Goal: Information Seeking & Learning: Find specific fact

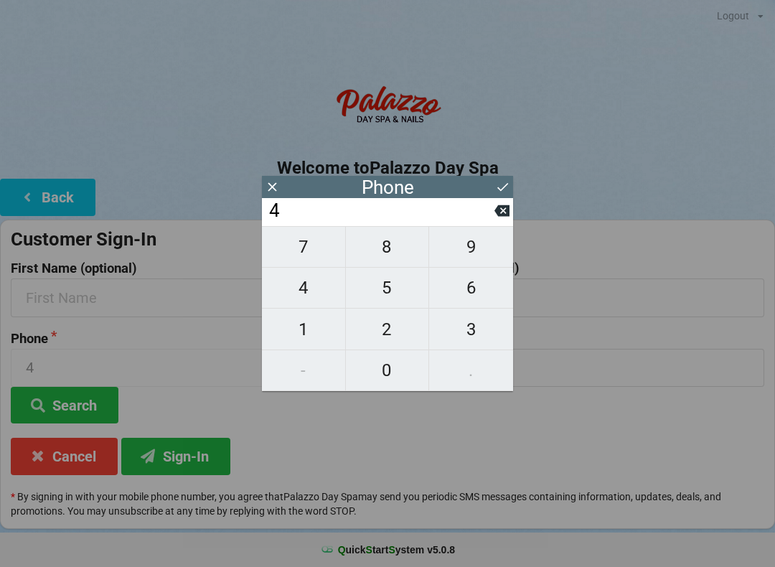
click at [391, 370] on span "0" at bounding box center [387, 370] width 83 height 30
type input "40"
click at [301, 240] on span "7" at bounding box center [303, 247] width 83 height 30
type input "407"
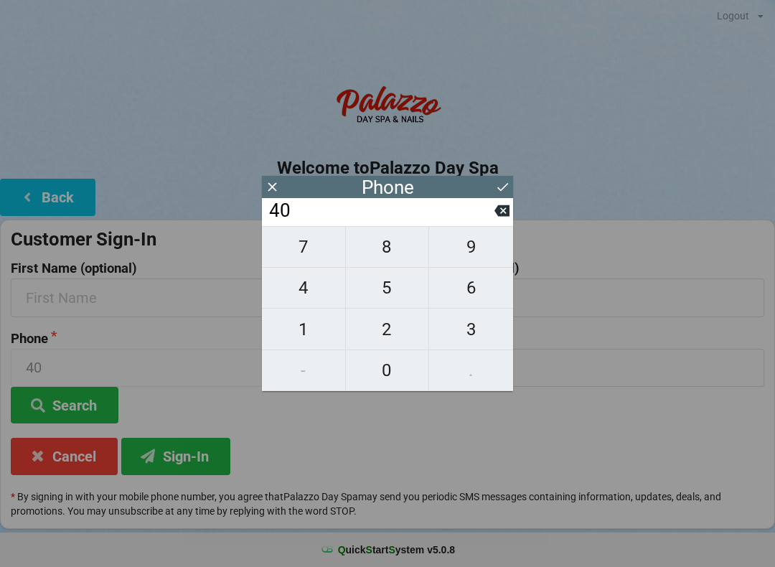
type input "407"
click at [304, 244] on span "7" at bounding box center [303, 247] width 83 height 30
type input "4077"
click at [468, 324] on span "3" at bounding box center [471, 329] width 84 height 30
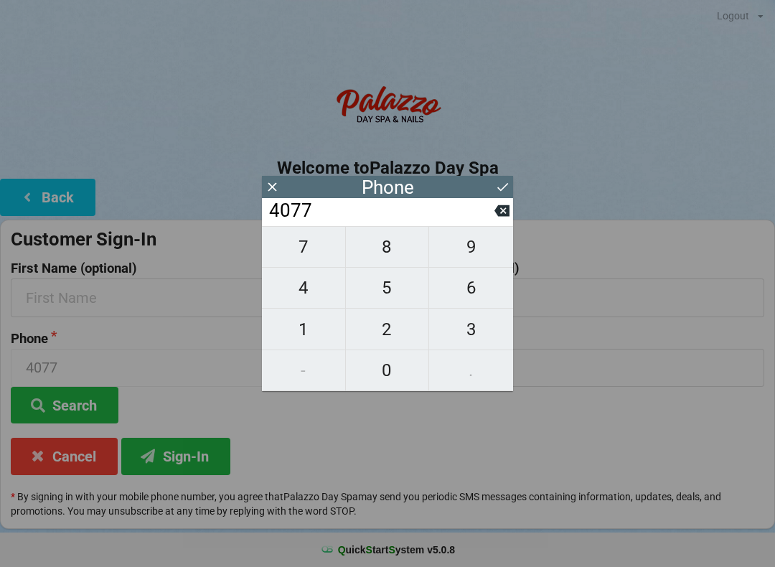
type input "40773"
click at [465, 324] on span "3" at bounding box center [471, 329] width 84 height 30
type input "407733"
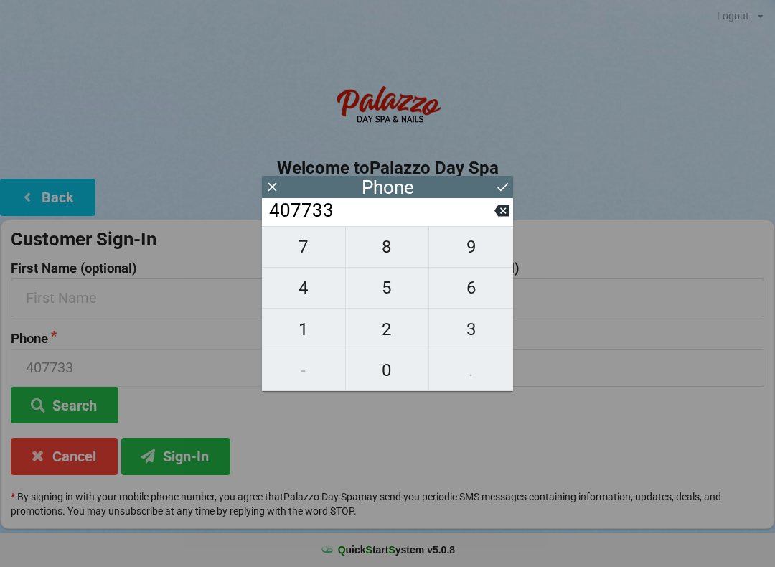
click at [375, 255] on span "8" at bounding box center [387, 247] width 83 height 30
type input "4077338"
click at [371, 330] on span "2" at bounding box center [387, 329] width 83 height 30
type input "40773382"
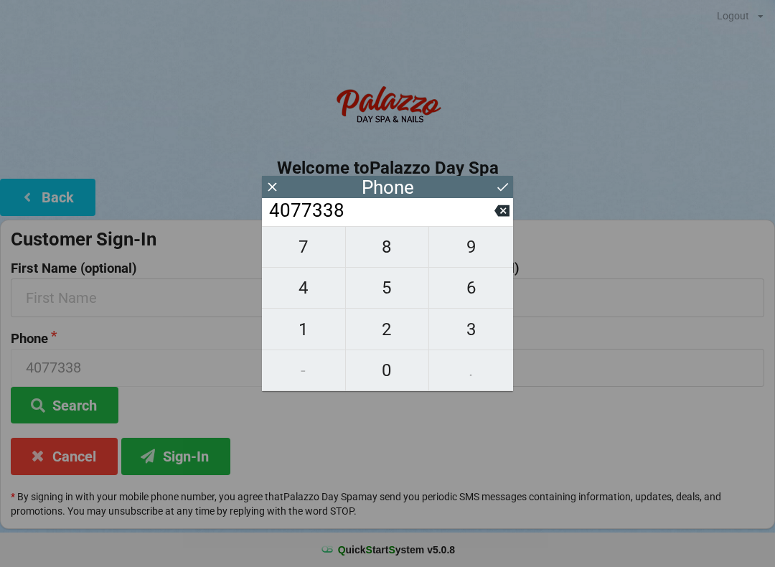
type input "40773382"
click at [457, 340] on span "3" at bounding box center [471, 329] width 84 height 30
type input "407733823"
click at [383, 322] on span "2" at bounding box center [387, 329] width 83 height 30
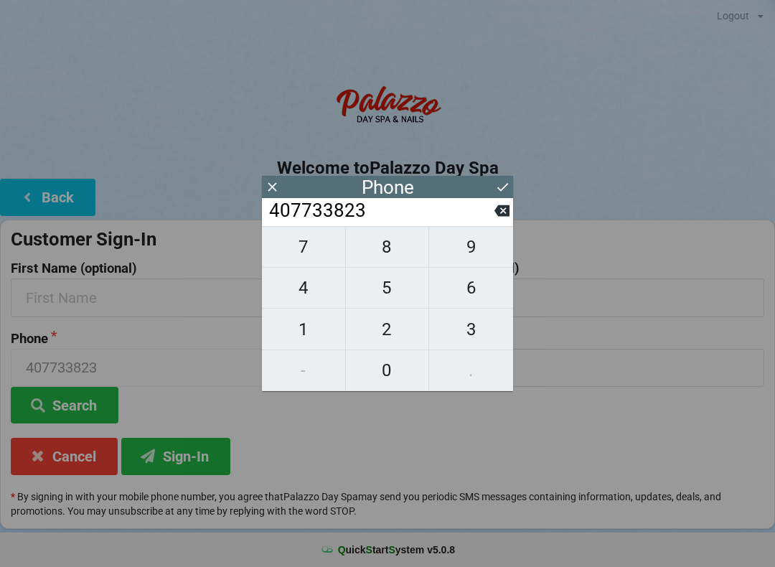
type input "4077338232"
click at [499, 188] on icon at bounding box center [502, 187] width 11 height 9
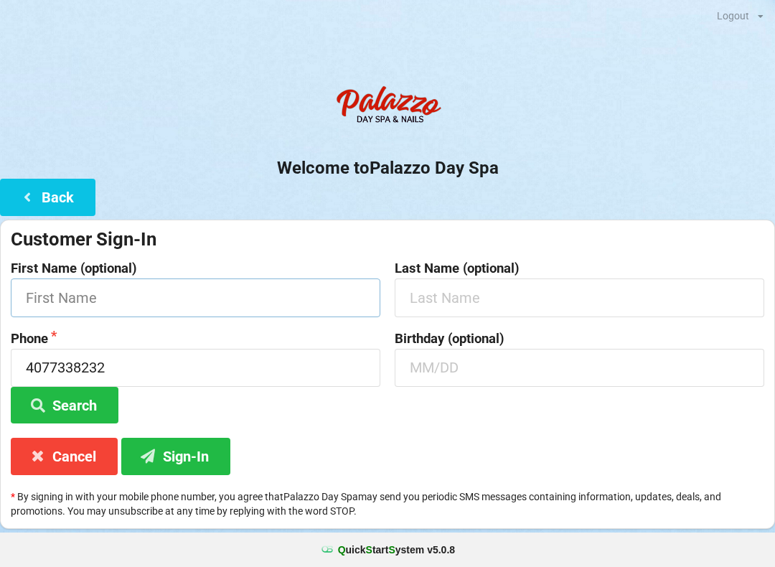
click at [62, 298] on input "text" at bounding box center [196, 298] width 370 height 38
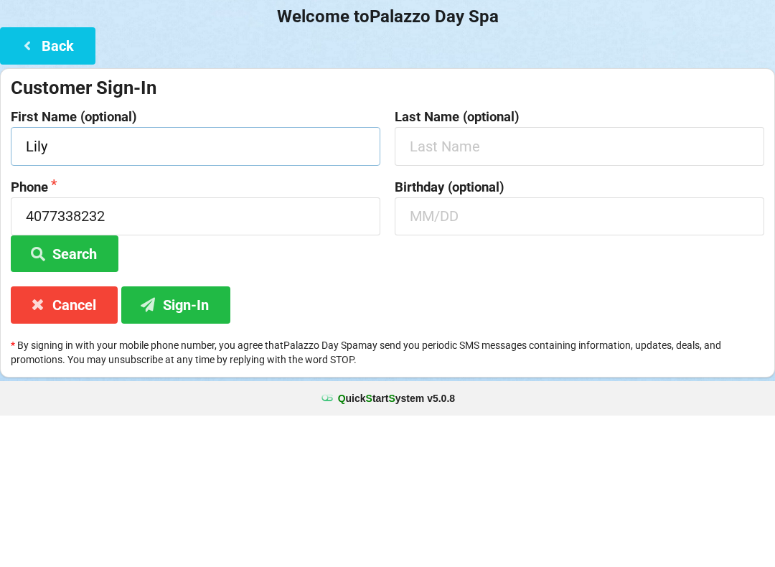
type input "Lily"
click at [498, 279] on input "text" at bounding box center [580, 298] width 370 height 38
type input "Daas"
click at [436, 349] on input "text" at bounding box center [580, 368] width 370 height 38
type input "1"
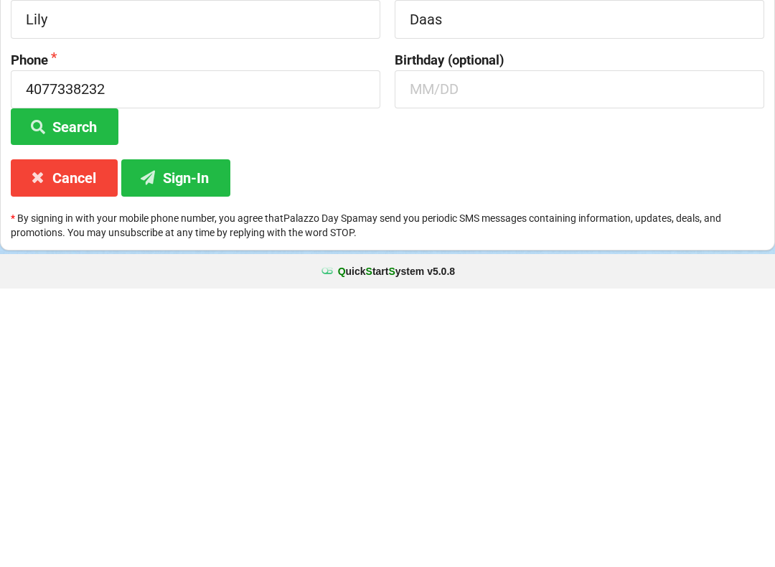
click at [54, 387] on button "Search" at bounding box center [65, 405] width 108 height 37
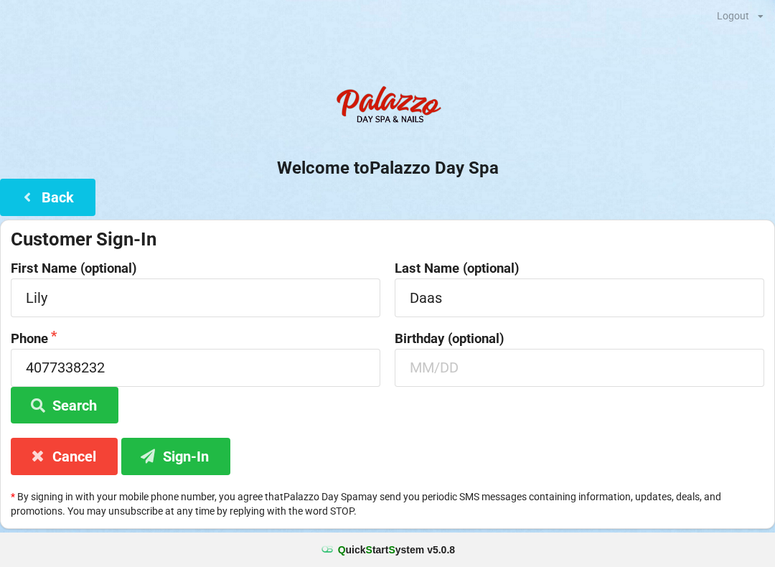
click at [54, 401] on button "Search" at bounding box center [65, 405] width 108 height 37
click at [171, 452] on button "Sign-In" at bounding box center [175, 456] width 109 height 37
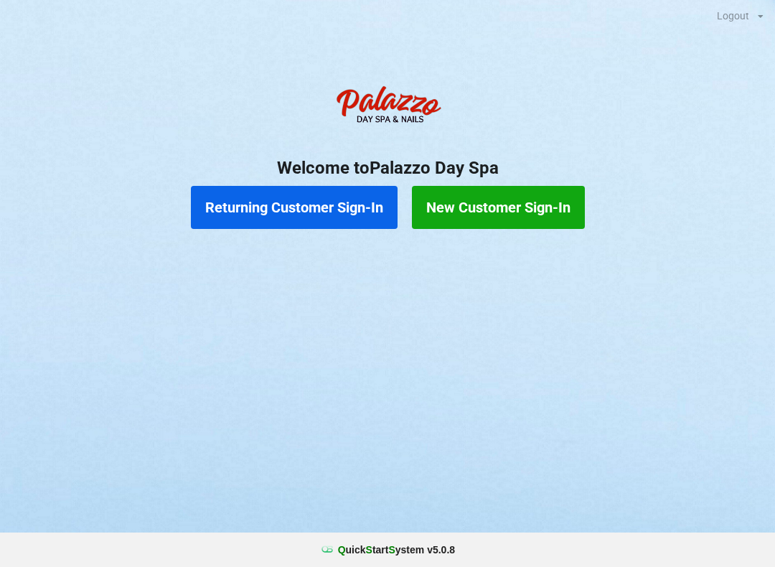
click at [528, 203] on button "New Customer Sign-In" at bounding box center [498, 207] width 173 height 43
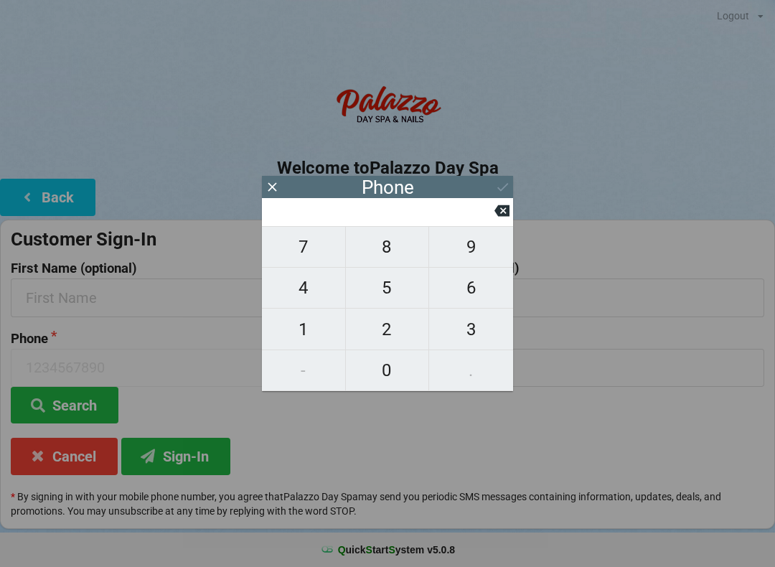
click at [474, 251] on span "9" at bounding box center [471, 247] width 84 height 30
type input "9"
click at [399, 379] on span "0" at bounding box center [387, 370] width 83 height 30
type input "90"
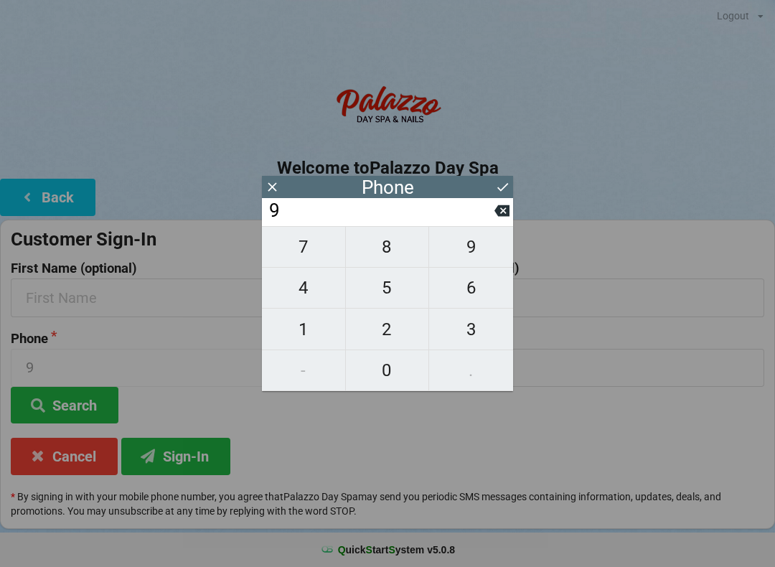
type input "90"
click at [296, 333] on span "1" at bounding box center [303, 329] width 83 height 30
type input "901"
click at [477, 247] on span "9" at bounding box center [471, 247] width 84 height 30
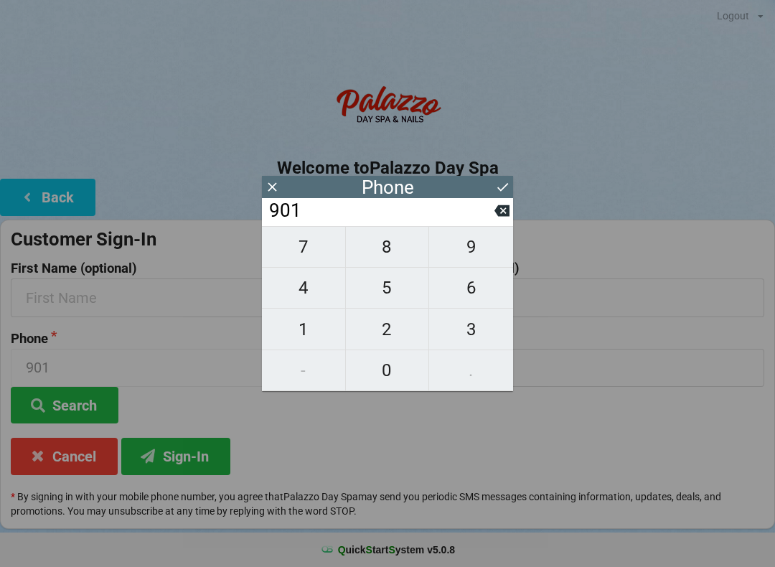
type input "9019"
click at [501, 181] on icon at bounding box center [502, 186] width 15 height 15
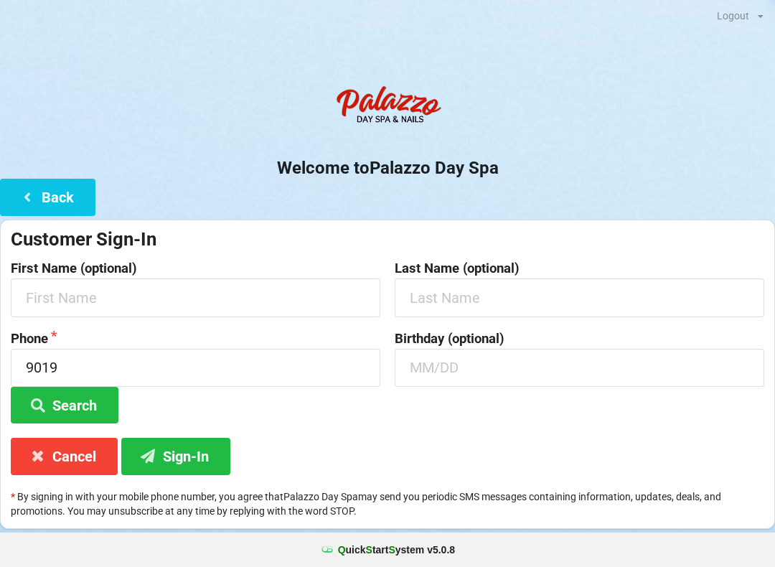
click at [80, 394] on button "Search" at bounding box center [65, 405] width 108 height 37
click at [57, 393] on button "Search" at bounding box center [65, 405] width 108 height 37
click at [129, 358] on input "9019" at bounding box center [196, 368] width 370 height 38
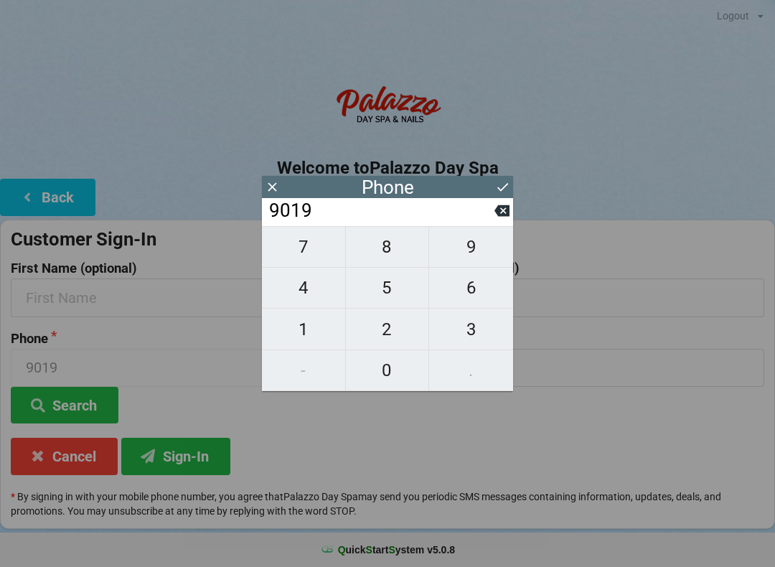
click at [507, 212] on icon at bounding box center [502, 210] width 15 height 11
click at [497, 213] on icon at bounding box center [502, 210] width 15 height 11
click at [492, 216] on input "90" at bounding box center [381, 211] width 227 height 23
click at [495, 218] on icon at bounding box center [502, 210] width 15 height 15
type input "9"
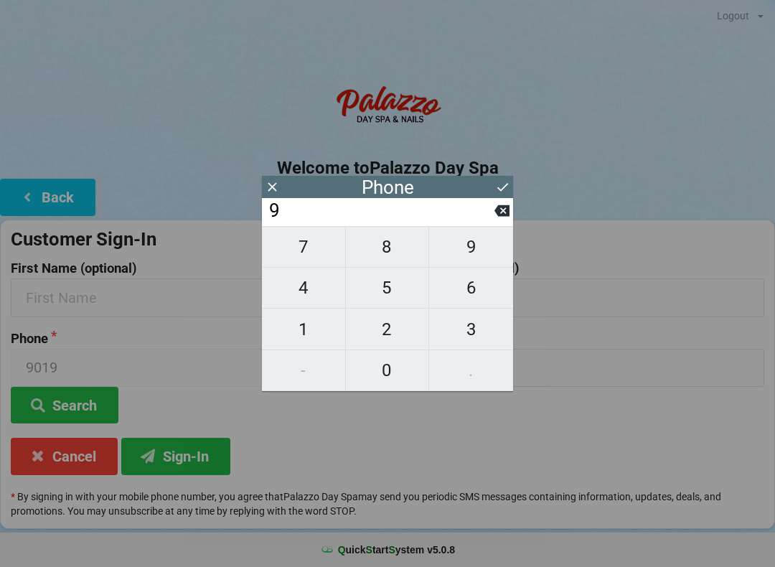
click at [500, 218] on icon at bounding box center [502, 210] width 15 height 15
click at [297, 288] on span "4" at bounding box center [303, 288] width 83 height 30
type input "4"
click at [483, 294] on span "6" at bounding box center [471, 288] width 84 height 30
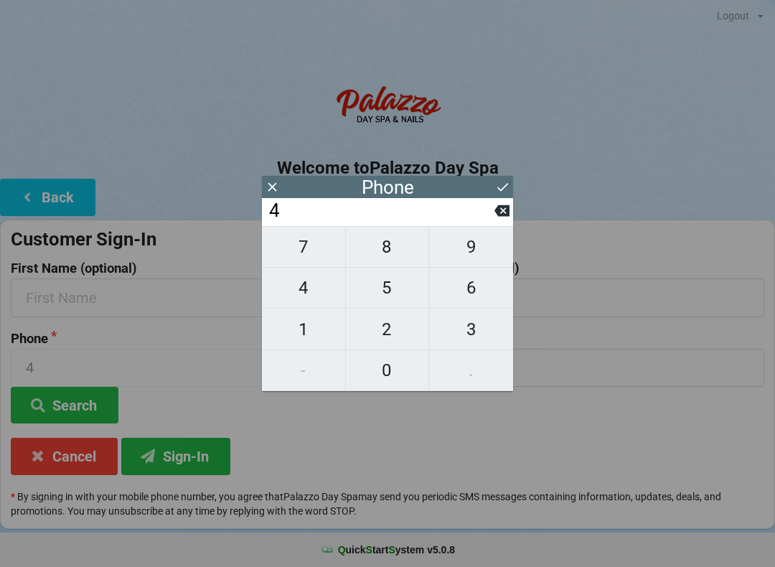
type input "46"
click at [474, 253] on span "9" at bounding box center [471, 247] width 84 height 30
type input "469"
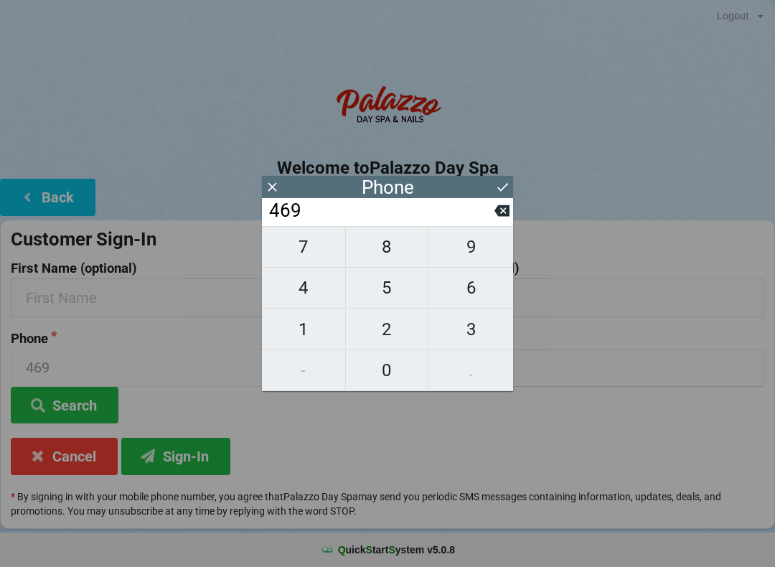
click at [472, 246] on span "9" at bounding box center [471, 247] width 84 height 30
type input "4699"
click at [429, 364] on button "0" at bounding box center [388, 370] width 84 height 41
type input "46990"
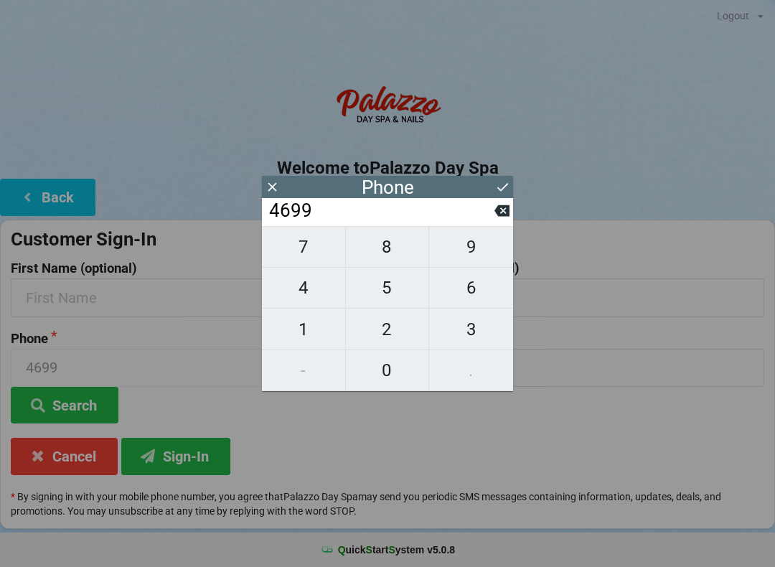
type input "46990"
click at [304, 317] on button "1" at bounding box center [304, 329] width 84 height 41
type input "469901"
click at [469, 254] on span "9" at bounding box center [471, 247] width 84 height 30
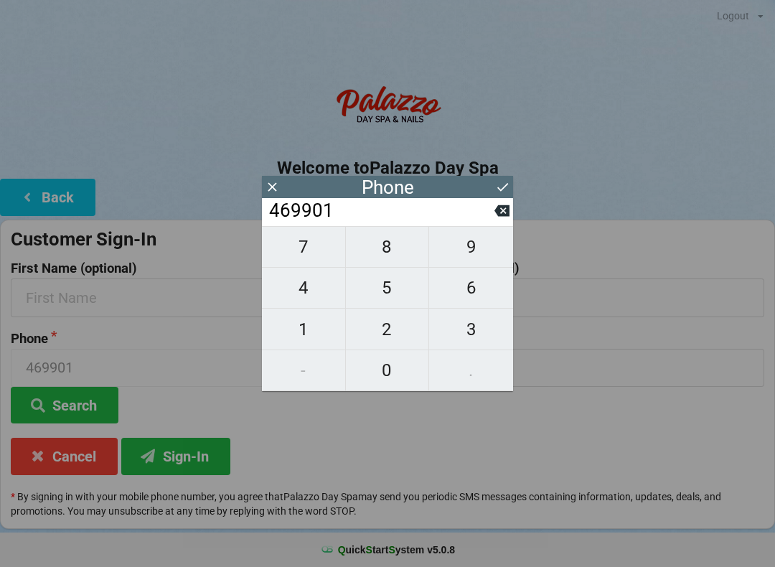
type input "4699019"
click at [502, 192] on icon at bounding box center [502, 186] width 15 height 15
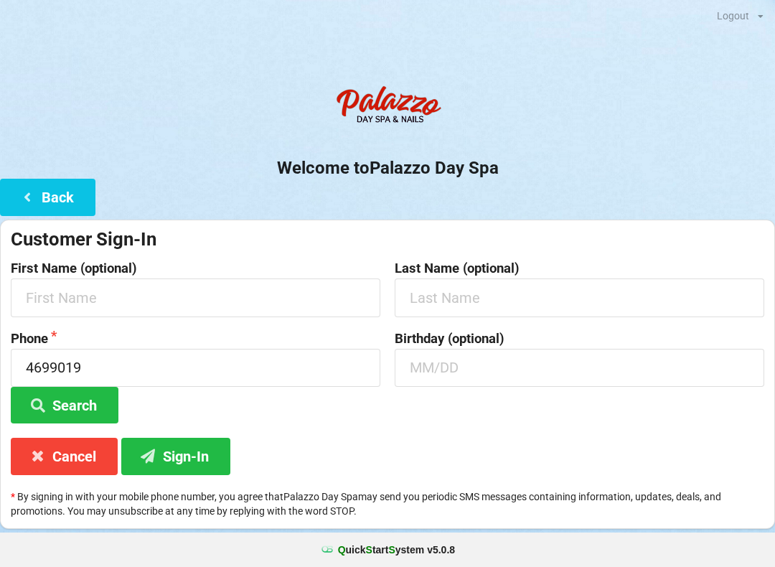
click at [45, 400] on icon at bounding box center [37, 404] width 17 height 12
click at [111, 360] on input "4699019" at bounding box center [196, 368] width 370 height 38
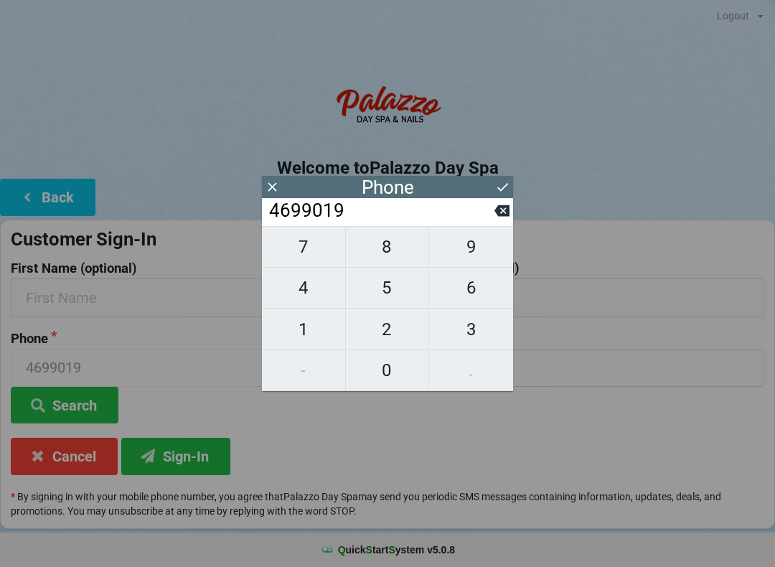
click at [490, 220] on input "4699019" at bounding box center [381, 211] width 227 height 23
click at [508, 217] on icon at bounding box center [502, 210] width 15 height 11
click at [503, 217] on icon at bounding box center [502, 210] width 15 height 11
click at [497, 218] on icon at bounding box center [502, 210] width 15 height 15
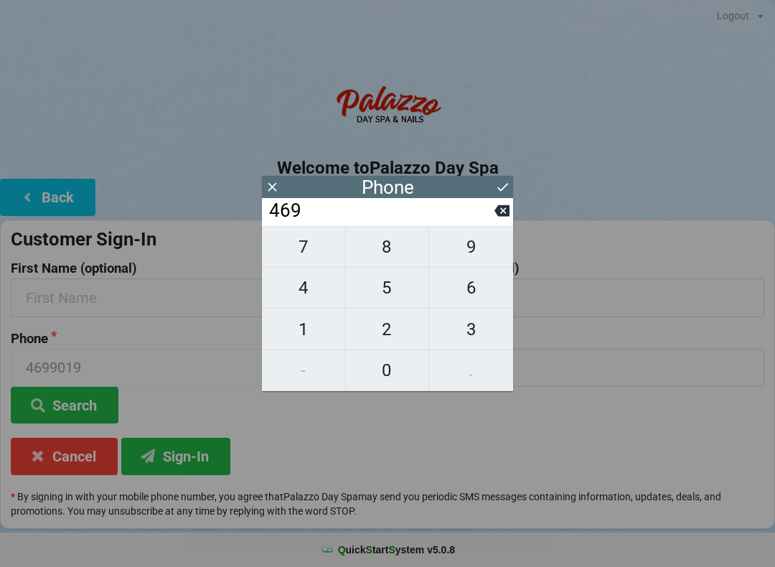
click at [504, 220] on button at bounding box center [502, 210] width 15 height 19
click at [497, 220] on button at bounding box center [502, 210] width 15 height 19
type input "4"
click at [497, 220] on button at bounding box center [502, 210] width 15 height 19
click at [465, 262] on span "9" at bounding box center [471, 247] width 84 height 30
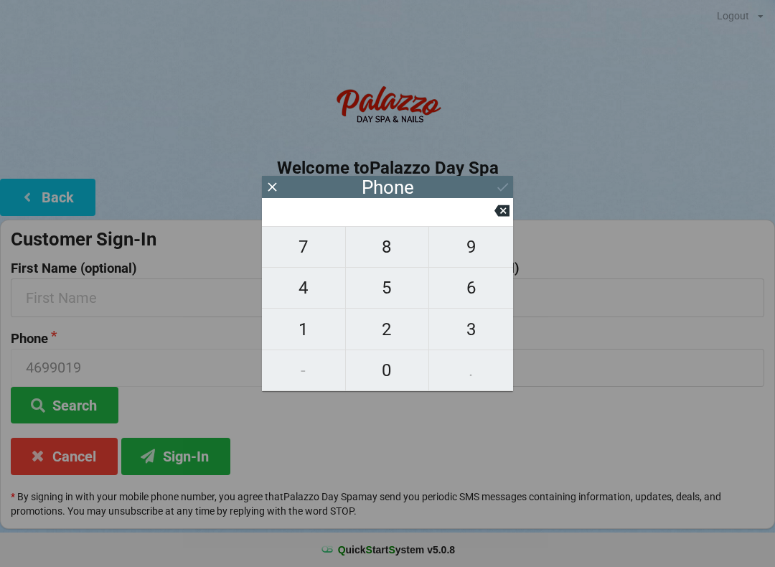
type input "9"
click at [399, 385] on span "0" at bounding box center [387, 370] width 83 height 30
type input "90"
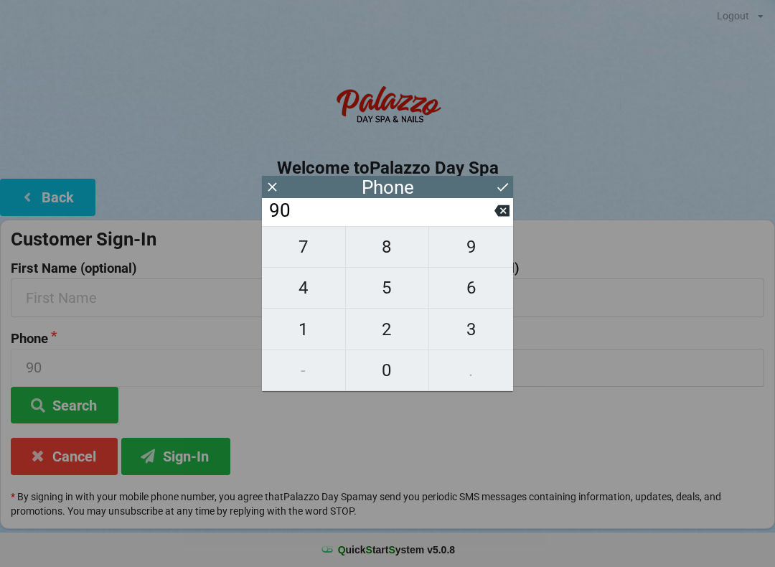
click at [304, 294] on span "4" at bounding box center [303, 288] width 83 height 30
type input "904"
click at [295, 294] on span "4" at bounding box center [303, 288] width 83 height 30
type input "9044"
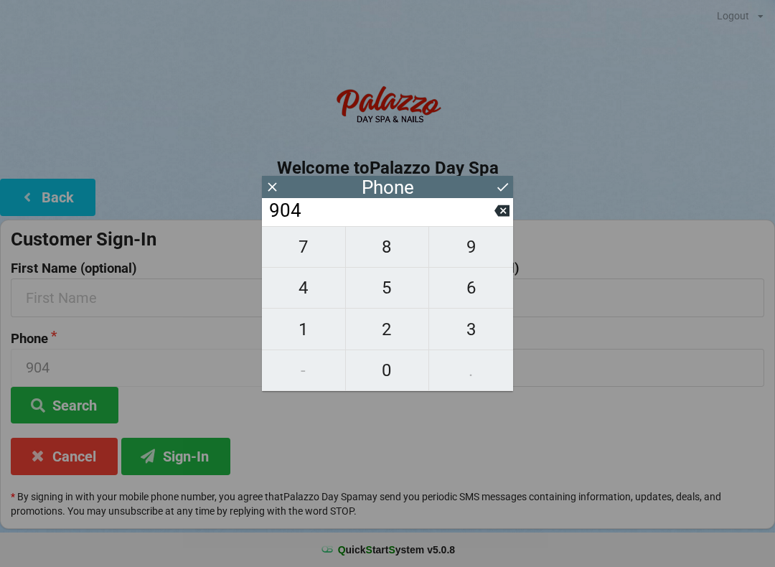
type input "9044"
click at [465, 298] on span "6" at bounding box center [471, 288] width 84 height 30
type input "90446"
click at [480, 248] on span "9" at bounding box center [471, 247] width 84 height 30
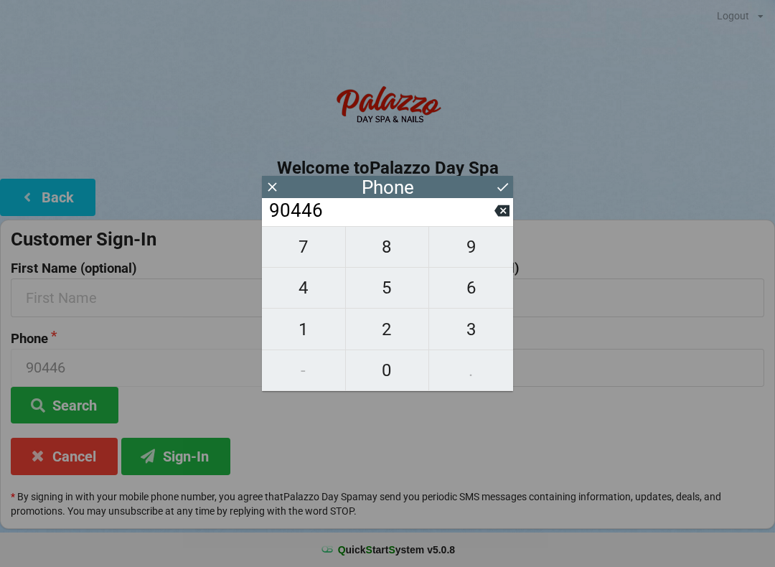
type input "904469"
click at [475, 248] on span "9" at bounding box center [471, 247] width 84 height 30
type input "9044699"
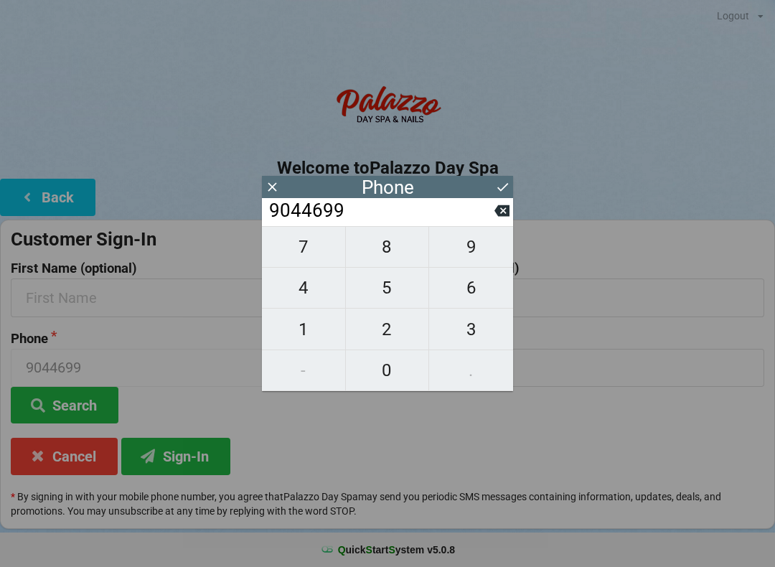
click at [408, 364] on span "0" at bounding box center [387, 370] width 83 height 30
type input "90446990"
click at [307, 328] on span "1" at bounding box center [303, 329] width 83 height 30
type input "904469901"
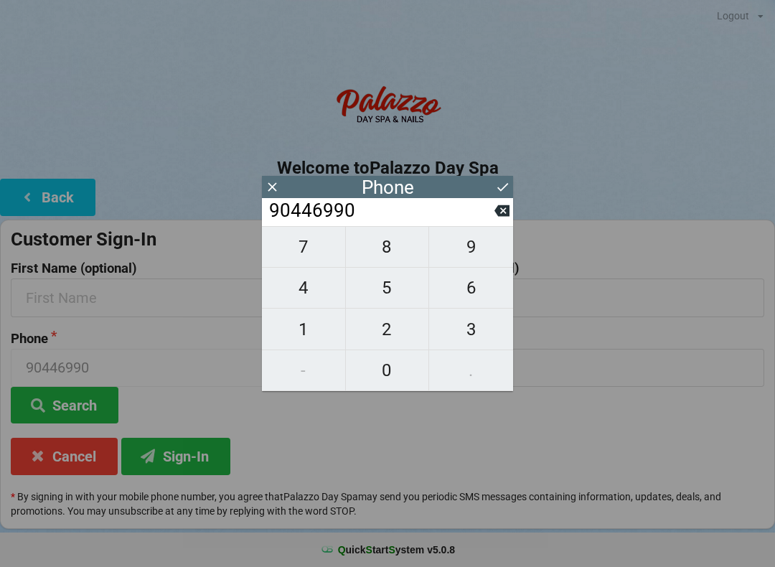
type input "904469901"
click at [466, 251] on span "9" at bounding box center [471, 247] width 84 height 30
type input "9044699019"
click at [500, 187] on icon at bounding box center [502, 186] width 15 height 15
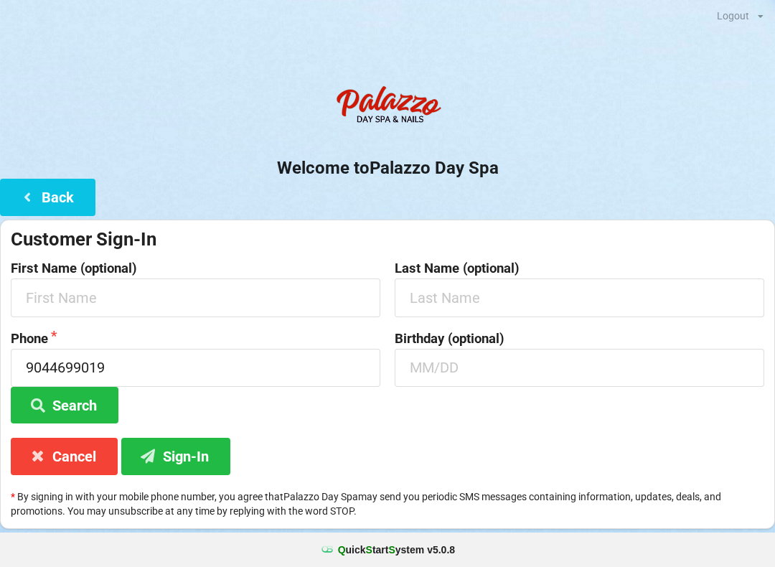
click at [67, 402] on button "Search" at bounding box center [65, 405] width 108 height 37
click at [65, 396] on button "Search" at bounding box center [65, 405] width 108 height 37
click at [60, 394] on button "Search" at bounding box center [65, 405] width 108 height 37
click at [44, 387] on button "Search" at bounding box center [65, 405] width 108 height 37
click at [34, 387] on button "Search" at bounding box center [65, 405] width 108 height 37
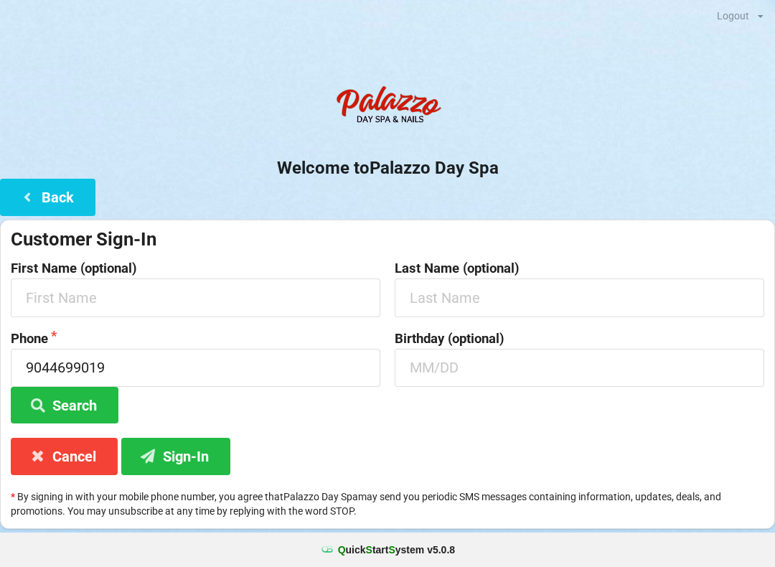
click at [46, 398] on icon at bounding box center [37, 404] width 17 height 12
click at [30, 398] on icon at bounding box center [37, 404] width 17 height 12
click at [135, 350] on input "9044699019" at bounding box center [196, 368] width 370 height 38
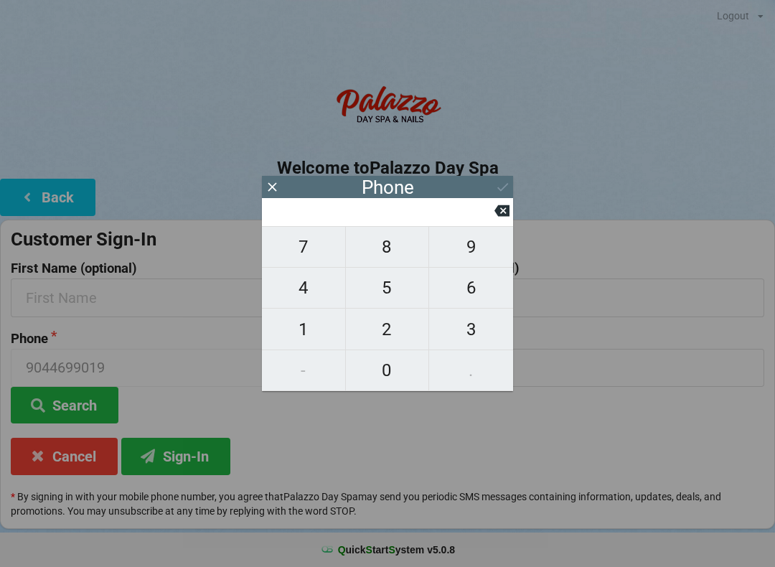
click at [505, 217] on icon at bounding box center [502, 210] width 15 height 11
click at [467, 253] on span "9" at bounding box center [471, 247] width 84 height 30
type input "9"
click at [379, 377] on span "0" at bounding box center [387, 370] width 83 height 30
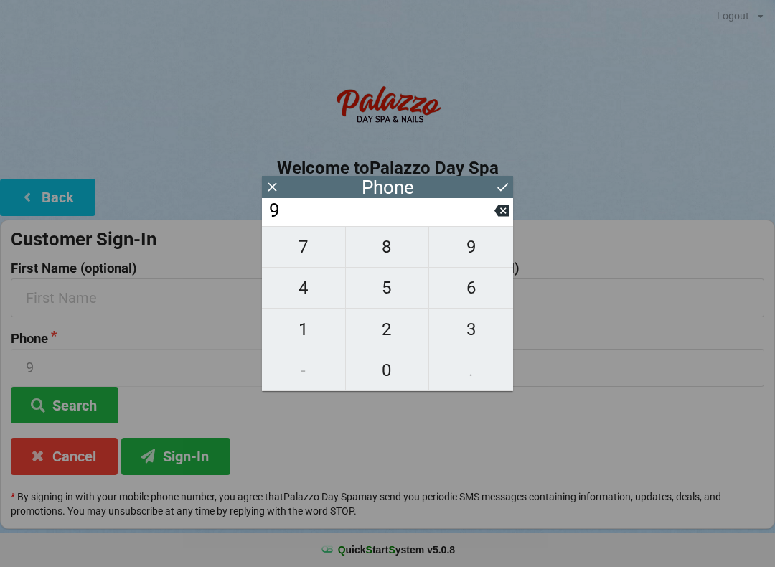
type input "90"
click at [304, 326] on span "1" at bounding box center [303, 329] width 83 height 30
type input "901"
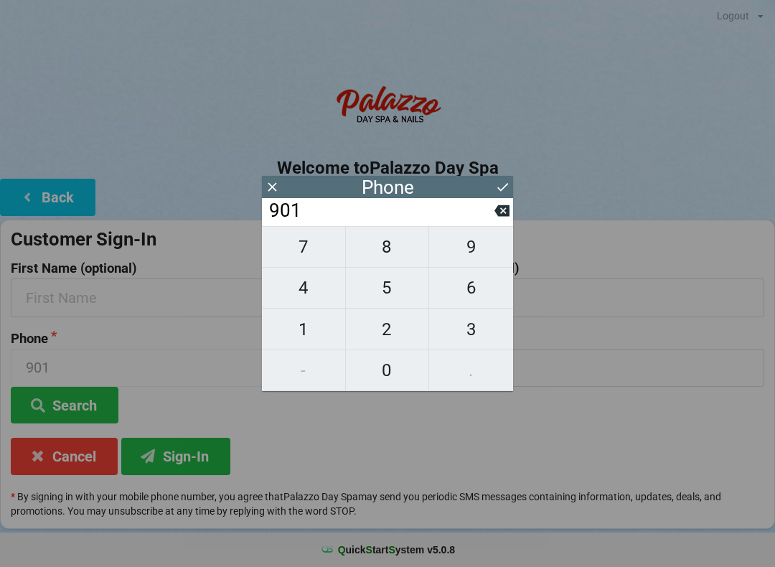
click at [480, 251] on span "9" at bounding box center [471, 247] width 84 height 30
type input "9019"
click at [371, 208] on input "9019" at bounding box center [381, 211] width 227 height 23
click at [504, 217] on icon at bounding box center [502, 210] width 15 height 11
type input "901"
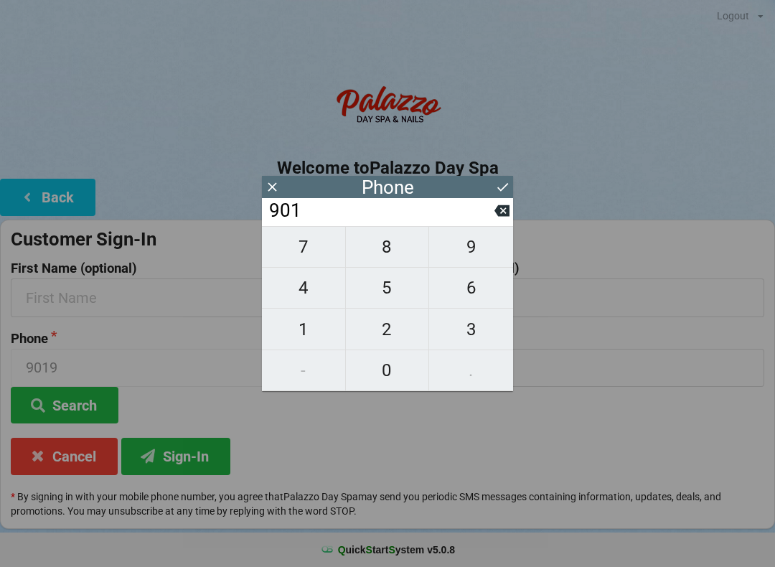
click at [278, 187] on icon at bounding box center [272, 186] width 15 height 15
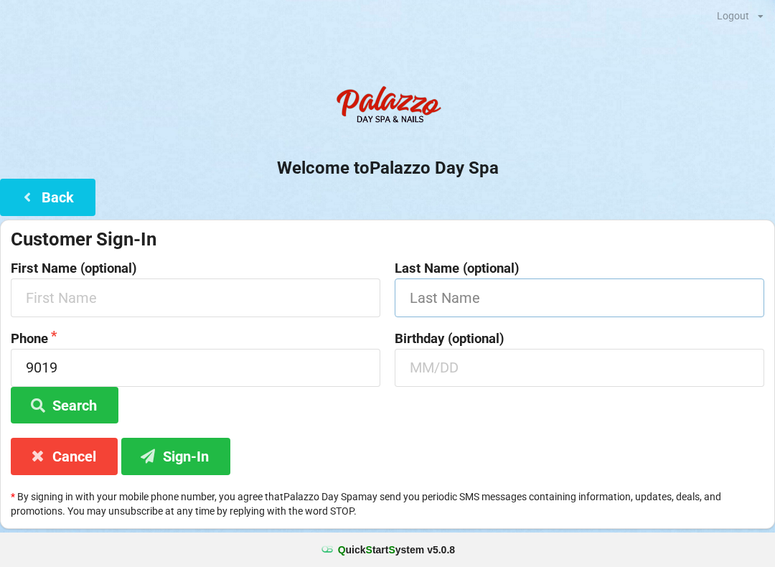
click at [444, 289] on input "text" at bounding box center [580, 298] width 370 height 38
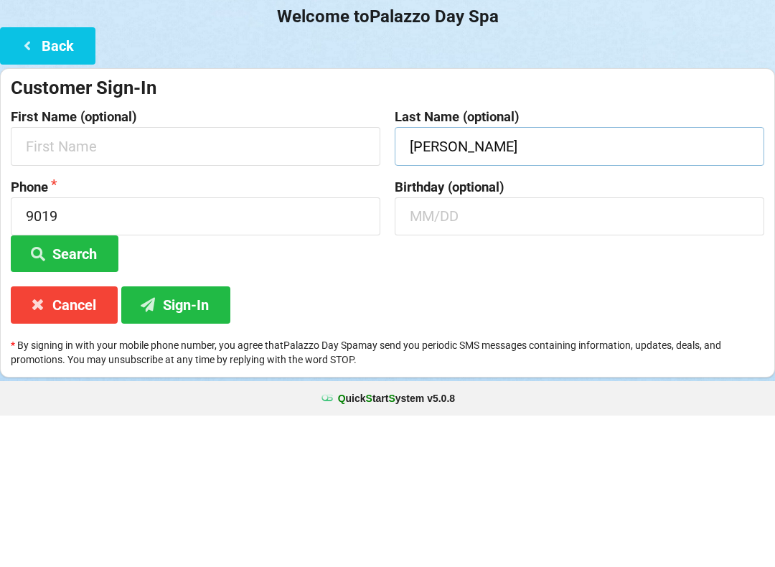
type input "[PERSON_NAME]"
click at [83, 349] on input "9019" at bounding box center [196, 368] width 370 height 38
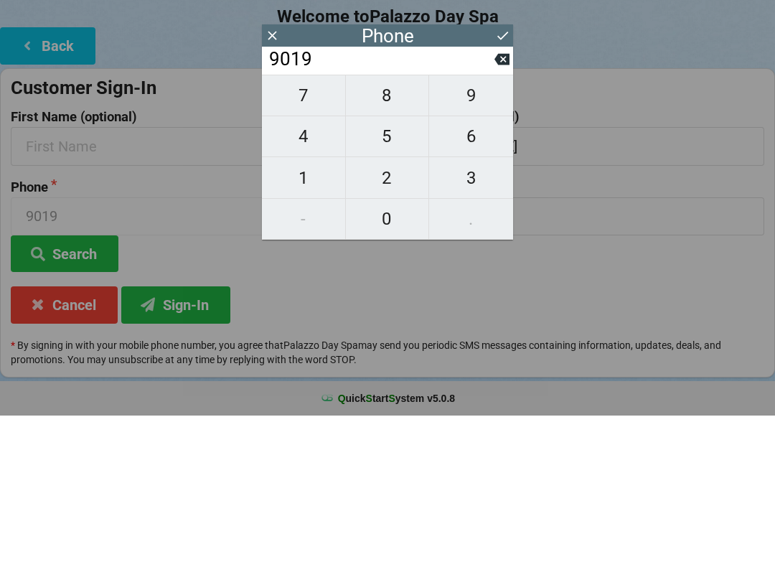
click at [500, 232] on span "9" at bounding box center [471, 247] width 84 height 30
type input "90199"
click at [502, 232] on span "9" at bounding box center [471, 247] width 84 height 30
type input "901999"
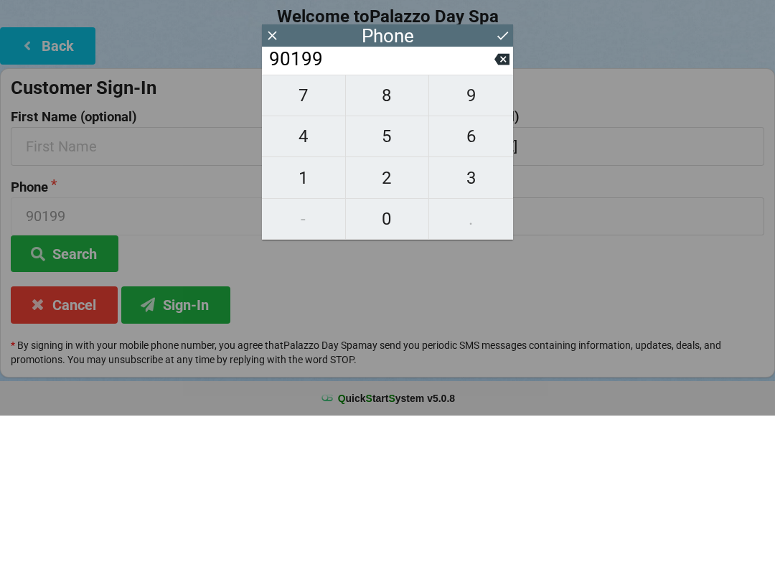
type input "901999"
click at [495, 232] on span "9" at bounding box center [471, 247] width 84 height 30
type input "9019999"
click at [496, 232] on span "9" at bounding box center [471, 247] width 84 height 30
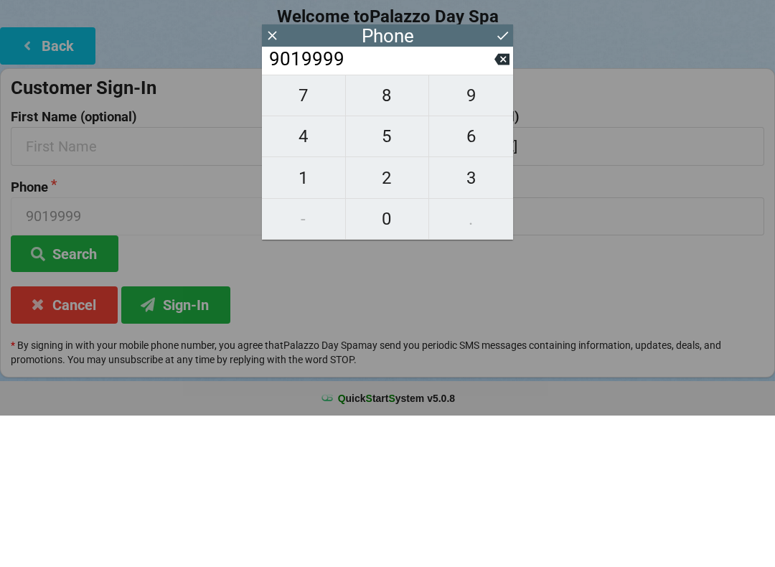
type input "90199999"
click at [505, 232] on span "9" at bounding box center [471, 247] width 84 height 30
type input "901999999"
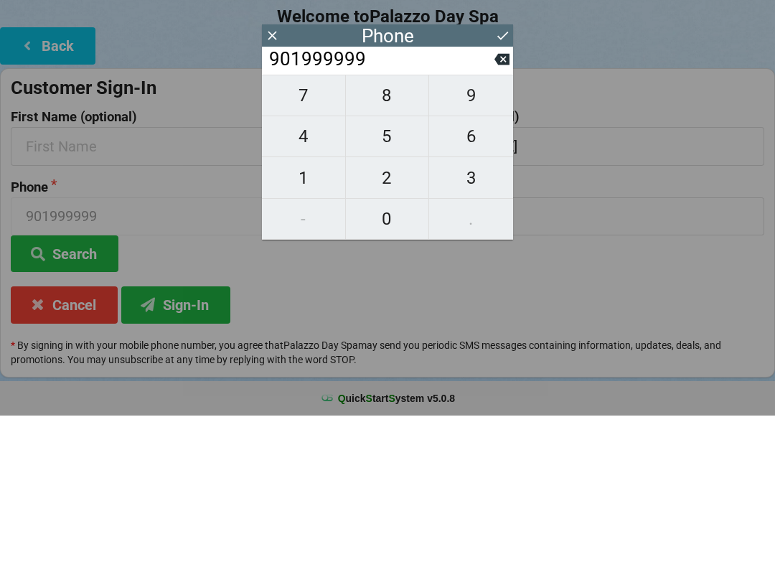
click at [503, 232] on span "9" at bounding box center [471, 247] width 84 height 30
type input "9019999999"
click at [493, 232] on span "9" at bounding box center [471, 247] width 84 height 30
type input "90199999999"
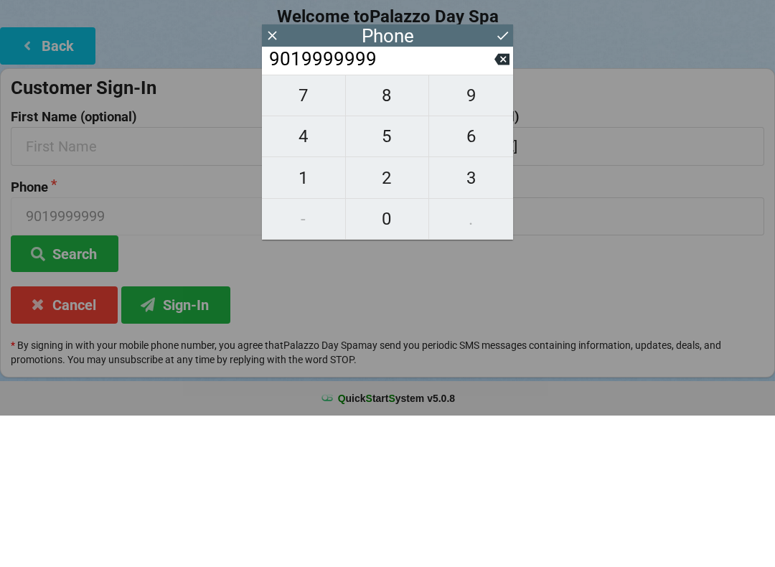
type input "90199999999"
click at [498, 226] on button "9" at bounding box center [471, 247] width 84 height 42
type input "901999999999"
click at [502, 226] on button "9" at bounding box center [471, 247] width 84 height 42
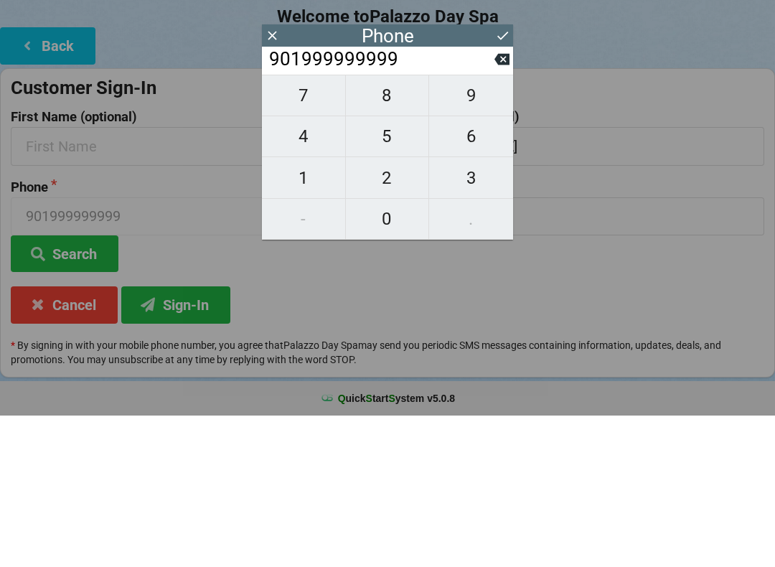
type input "9019999999999"
click at [505, 226] on button "9" at bounding box center [471, 247] width 84 height 42
type input "90199999999999"
click at [496, 204] on button at bounding box center [502, 210] width 15 height 19
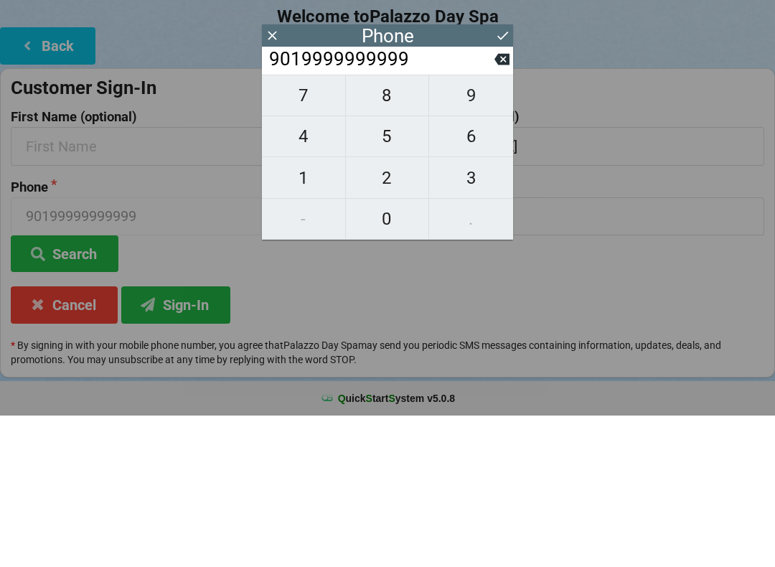
click at [492, 205] on input "9019999999999" at bounding box center [381, 211] width 227 height 23
click at [503, 232] on span "9" at bounding box center [471, 247] width 84 height 30
type input "90199999999999"
click at [499, 226] on button "9" at bounding box center [471, 247] width 84 height 42
type input "901999999999999"
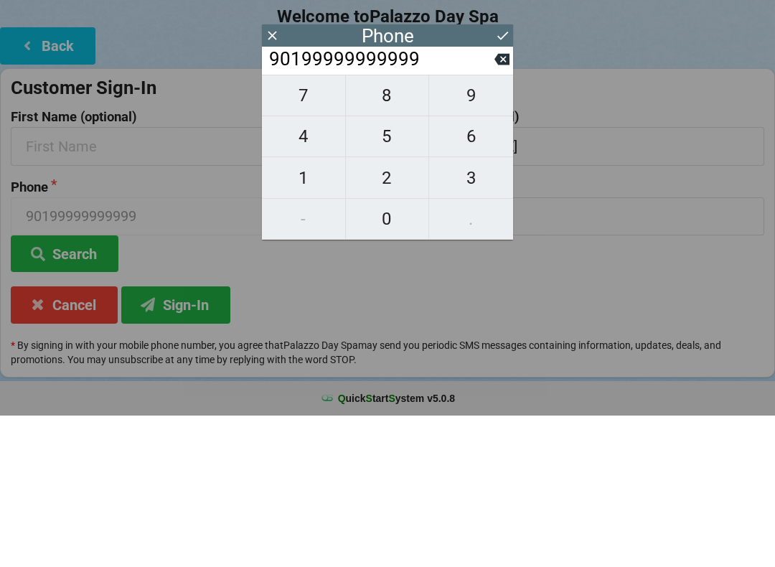
type input "901999999999999"
click at [500, 226] on button "9" at bounding box center [471, 247] width 84 height 42
type input "9019999999999999"
click at [500, 226] on button "9" at bounding box center [471, 247] width 84 height 42
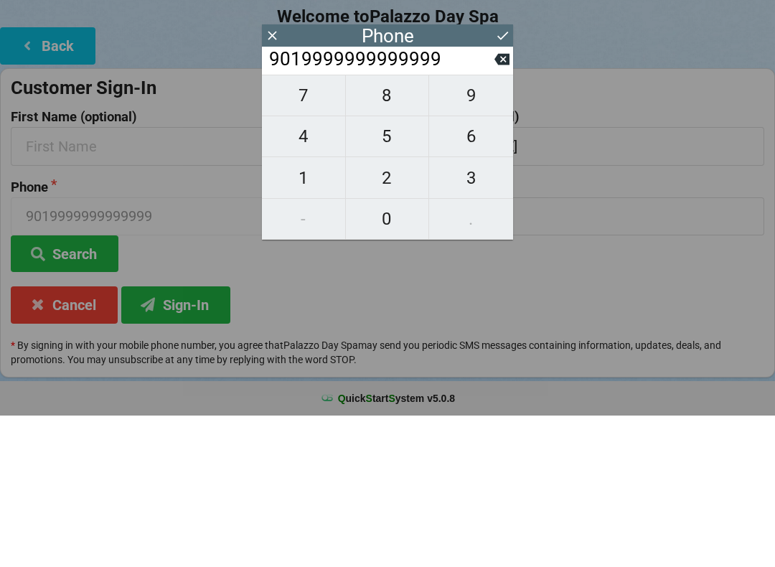
type input "90199999999999999"
click at [275, 200] on input "90199999999999999" at bounding box center [381, 211] width 227 height 23
click at [494, 232] on span "9" at bounding box center [471, 247] width 84 height 30
type input "901999999999999999"
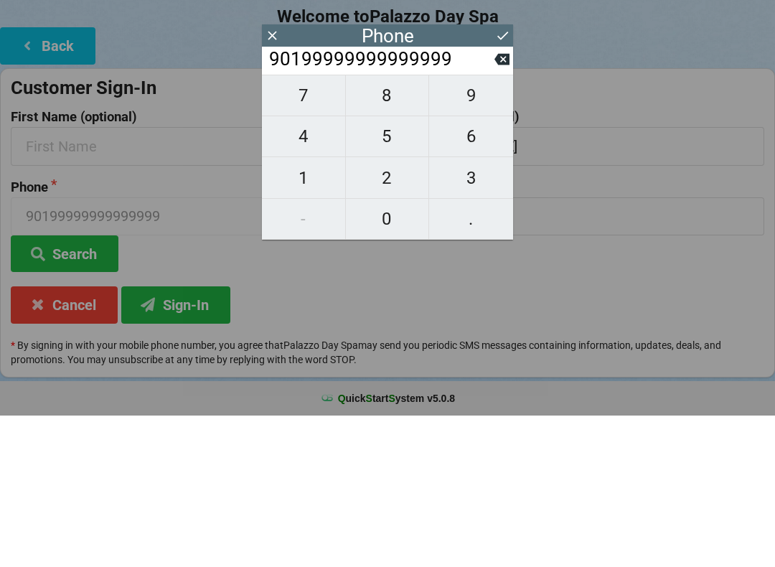
type input "901999999999999999"
click at [508, 226] on button "9" at bounding box center [471, 247] width 84 height 42
type input "9019999999999999999"
click at [506, 226] on button "9" at bounding box center [471, 247] width 84 height 42
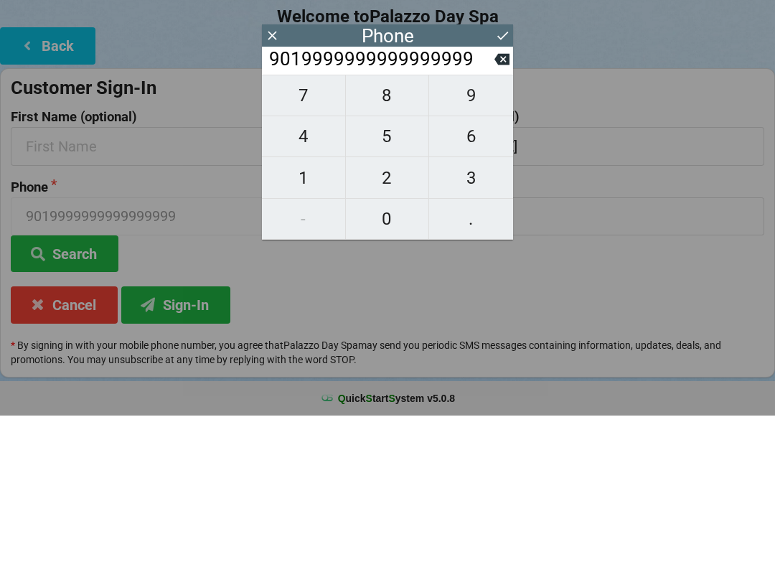
type input "90199999999999999999"
click at [500, 205] on button at bounding box center [502, 210] width 15 height 19
click at [504, 205] on button at bounding box center [502, 210] width 15 height 19
click at [500, 204] on button at bounding box center [502, 210] width 15 height 19
type input "90199999999999999"
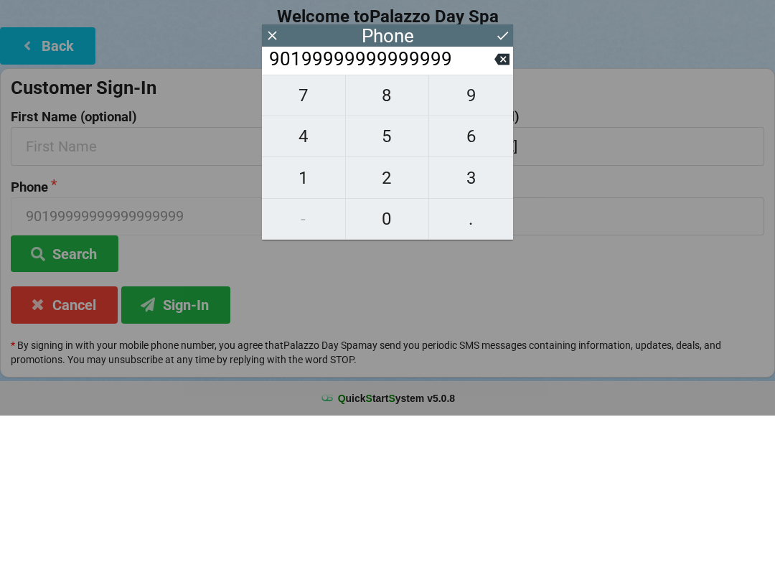
click at [497, 226] on button "9" at bounding box center [471, 247] width 84 height 42
type input "901999999999999999"
click at [494, 210] on input "901999999999999999" at bounding box center [381, 211] width 227 height 23
click at [495, 204] on button at bounding box center [502, 210] width 15 height 19
click at [495, 203] on icon at bounding box center [502, 210] width 15 height 15
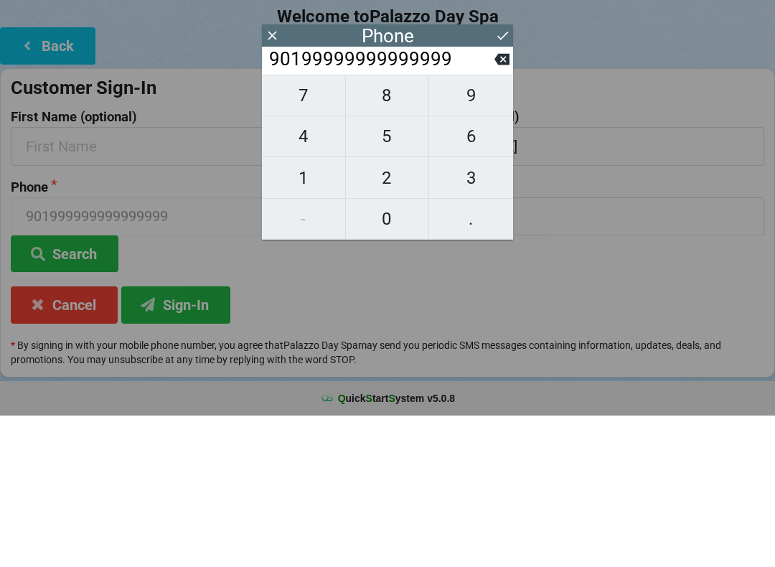
type input "9019999999999999"
click at [511, 226] on button "9" at bounding box center [471, 247] width 84 height 42
type input "90199999999999999"
click at [494, 204] on input "90199999999999999" at bounding box center [381, 211] width 227 height 23
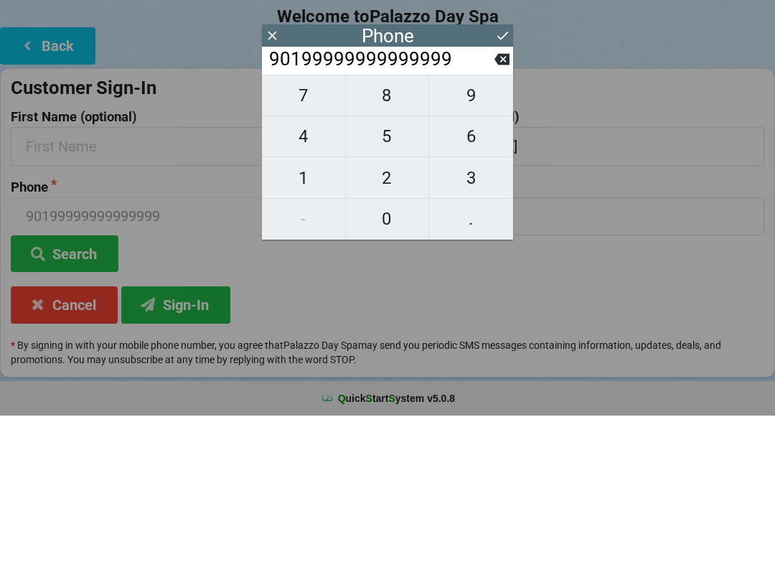
click at [494, 206] on input "90199999999999999" at bounding box center [381, 211] width 227 height 23
click at [493, 204] on input "90199999999999999" at bounding box center [381, 211] width 227 height 23
click at [500, 226] on button "9" at bounding box center [471, 247] width 84 height 42
type input "901999999999999999"
click at [498, 205] on button at bounding box center [502, 210] width 15 height 19
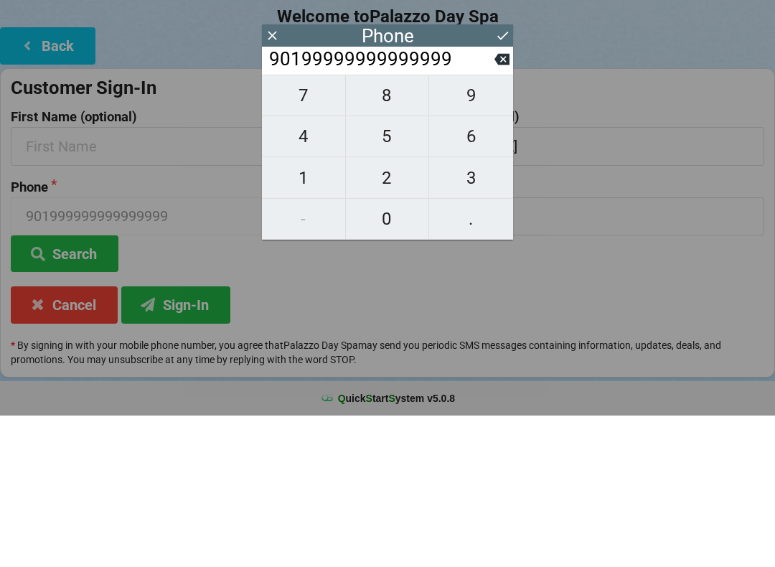
click at [498, 232] on span "9" at bounding box center [471, 247] width 84 height 30
click at [492, 206] on input "901999999999999999" at bounding box center [381, 211] width 227 height 23
click at [492, 205] on input "901999999999999999" at bounding box center [381, 211] width 227 height 23
click at [492, 207] on input "901999999999999999" at bounding box center [381, 211] width 227 height 23
click at [503, 204] on button at bounding box center [502, 210] width 15 height 19
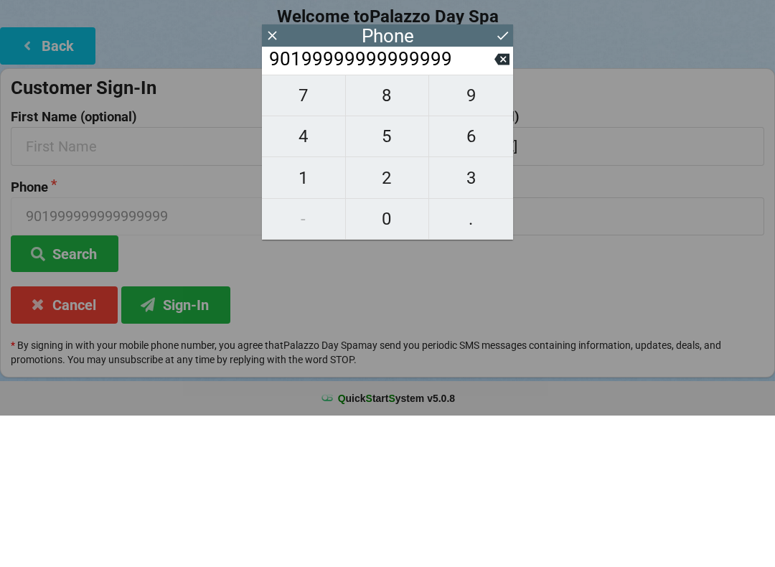
click at [459, 210] on input "90199999999999999" at bounding box center [381, 211] width 227 height 23
click at [464, 232] on span "9" at bounding box center [471, 247] width 84 height 30
type input "901999999999999999"
click at [272, 200] on input "901999999999999999" at bounding box center [381, 211] width 227 height 23
click at [290, 200] on input "901999999999999999" at bounding box center [381, 211] width 227 height 23
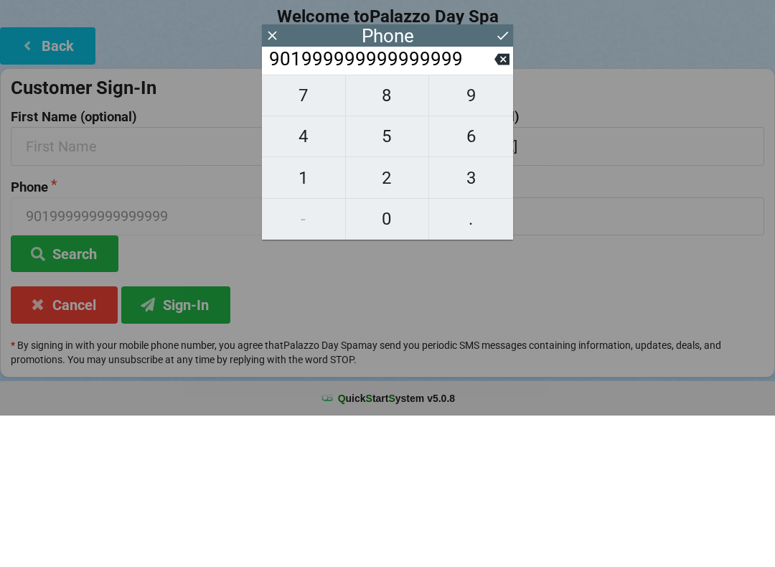
click at [277, 200] on input "901999999999999999" at bounding box center [381, 211] width 227 height 23
click at [497, 232] on span "9" at bounding box center [471, 247] width 84 height 30
type input "9019999999999999999"
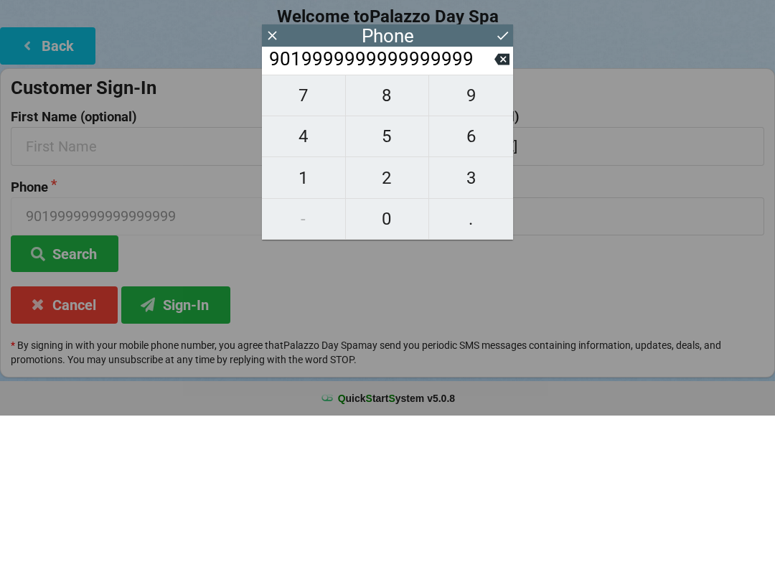
click at [502, 226] on button "9" at bounding box center [471, 247] width 84 height 42
type input "90199999999999999999"
click at [503, 226] on button "9" at bounding box center [471, 247] width 84 height 42
type input "901999999999999999999"
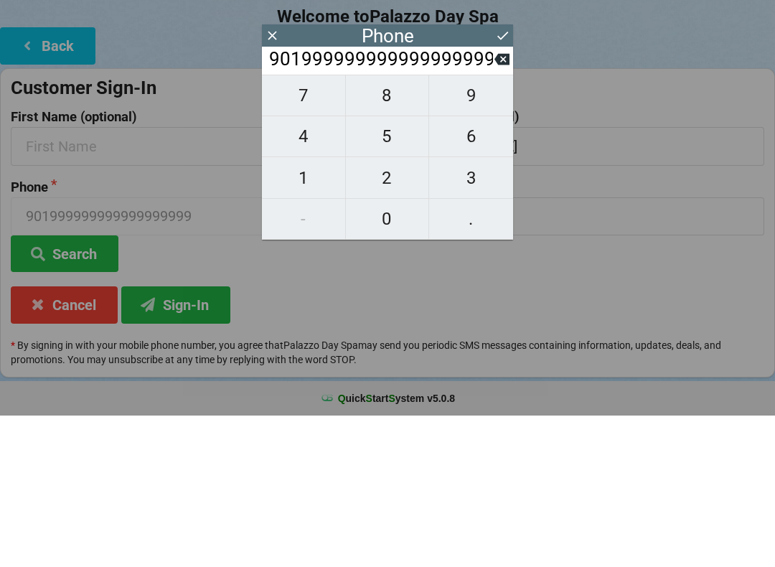
click at [497, 205] on button at bounding box center [502, 210] width 15 height 19
click at [503, 226] on button "9" at bounding box center [471, 247] width 84 height 42
type input "901999999999999999999"
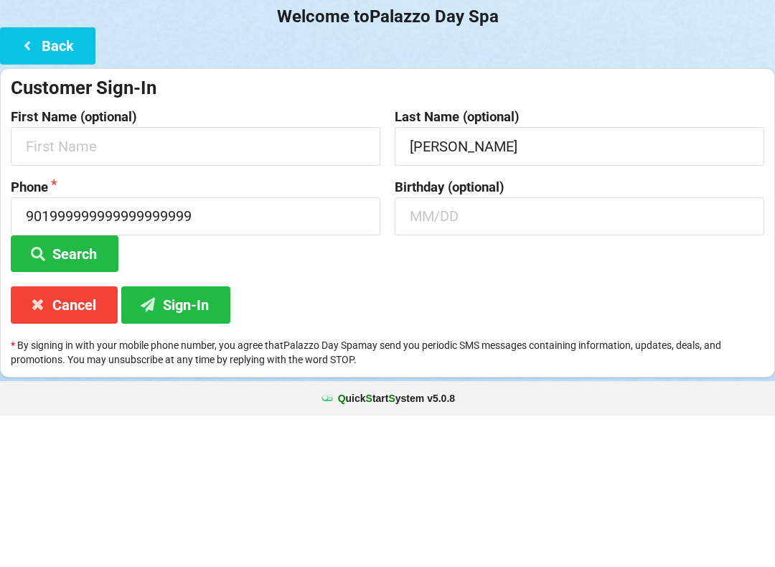
click at [522, 228] on div "Customer Sign-In" at bounding box center [388, 240] width 754 height 24
click at [274, 349] on input "901999999999999999999" at bounding box center [196, 368] width 370 height 38
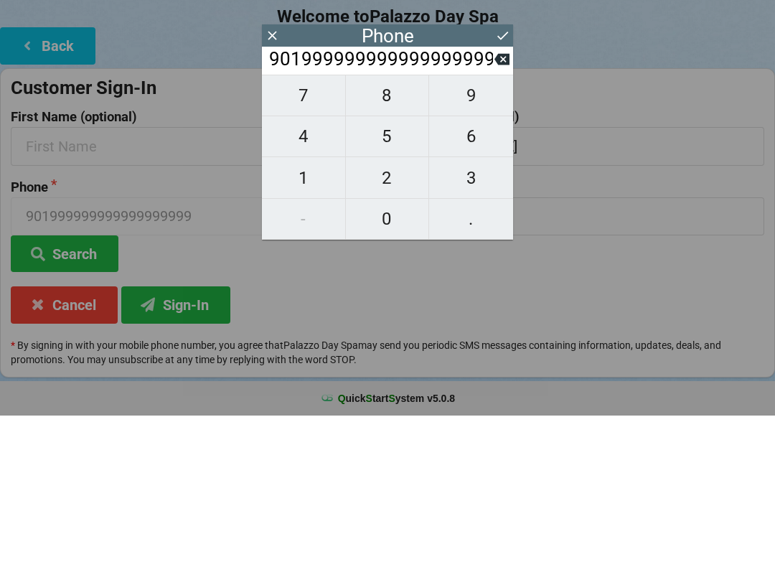
scroll to position [0, 12]
click at [474, 243] on span "9" at bounding box center [471, 247] width 84 height 30
type input "9"
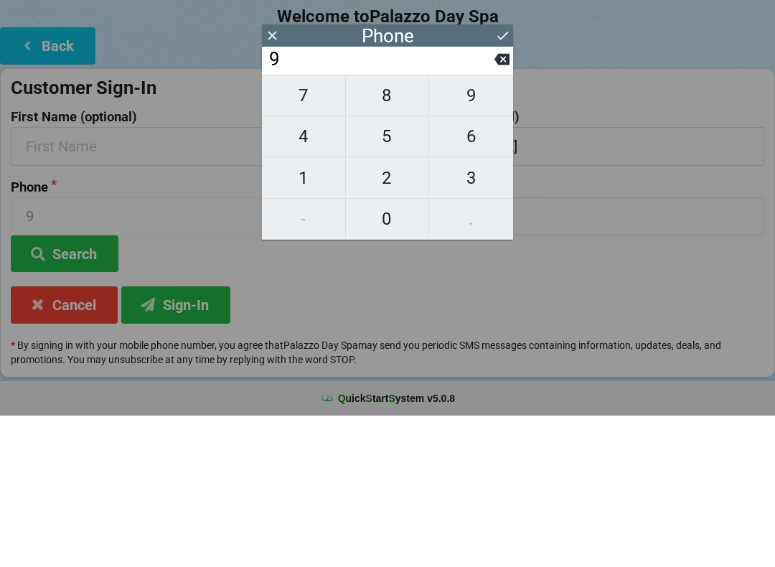
click at [391, 355] on span "0" at bounding box center [387, 370] width 83 height 30
type input "90"
click at [323, 279] on span "4" at bounding box center [303, 288] width 83 height 30
type input "904"
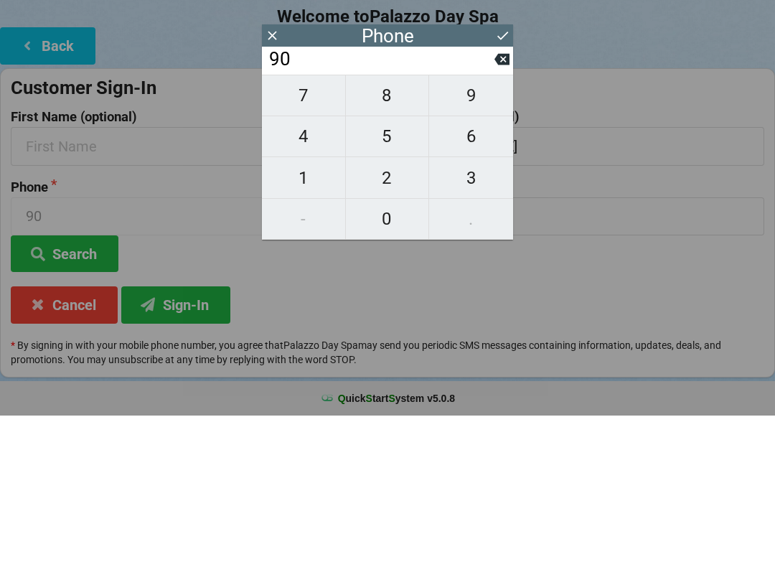
type input "904"
click at [319, 280] on span "4" at bounding box center [303, 288] width 83 height 30
type input "9044"
click at [473, 277] on span "6" at bounding box center [471, 288] width 84 height 30
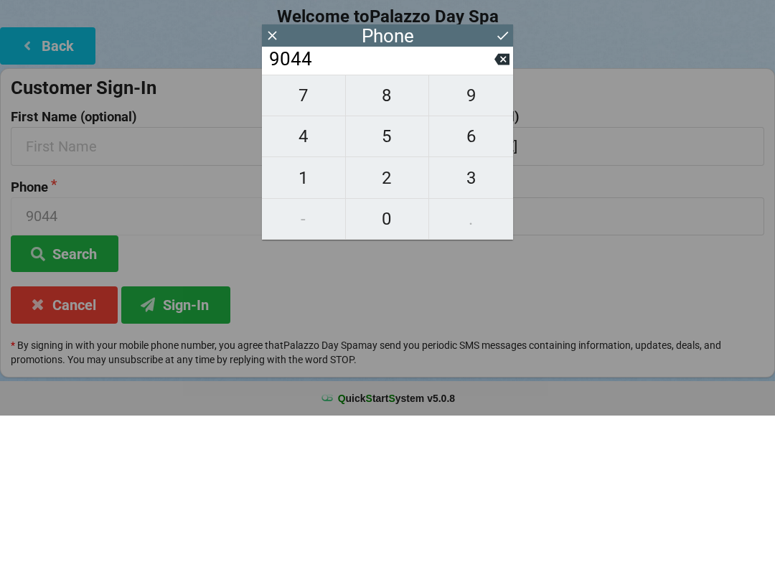
type input "90446"
click at [474, 234] on span "9" at bounding box center [471, 247] width 84 height 30
type input "904469"
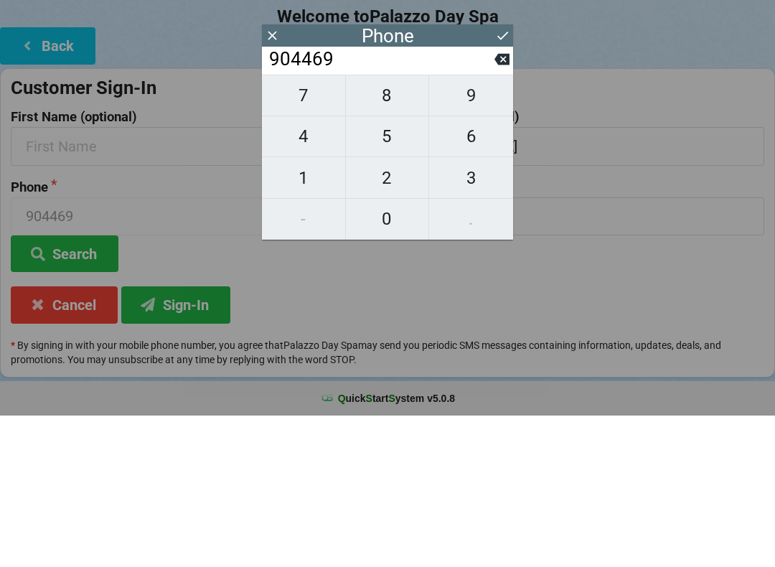
click at [468, 238] on span "9" at bounding box center [471, 247] width 84 height 30
type input "9044699"
click at [398, 355] on span "0" at bounding box center [387, 370] width 83 height 30
type input "90446990"
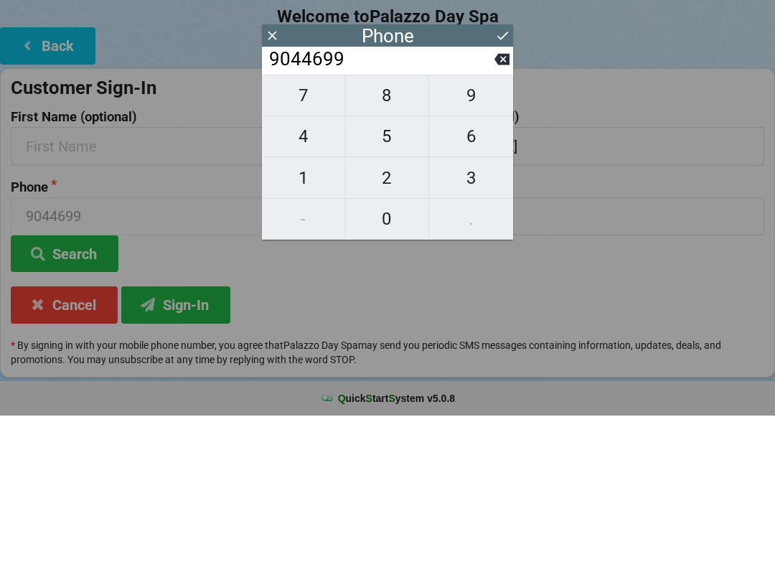
type input "90446990"
click at [319, 314] on span "1" at bounding box center [303, 329] width 83 height 30
type input "904469901"
click at [486, 232] on span "9" at bounding box center [471, 247] width 84 height 30
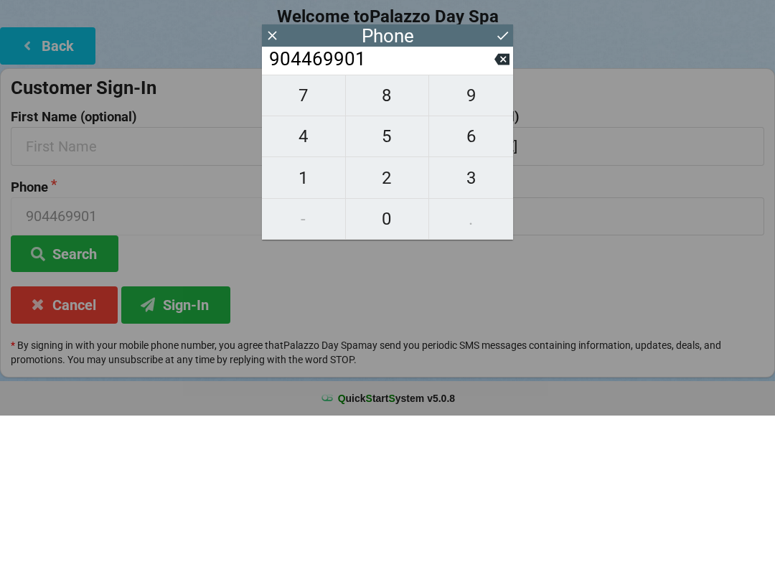
type input "9044699019"
click at [500, 179] on icon at bounding box center [502, 186] width 15 height 15
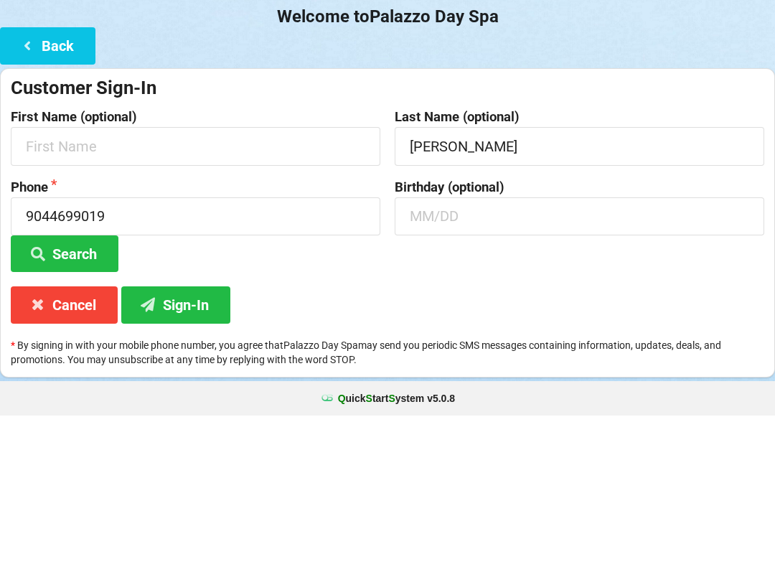
click at [98, 387] on button "Search" at bounding box center [65, 405] width 108 height 37
click at [181, 440] on button "Sign-In" at bounding box center [175, 456] width 109 height 37
click at [58, 179] on button "Back" at bounding box center [47, 197] width 95 height 37
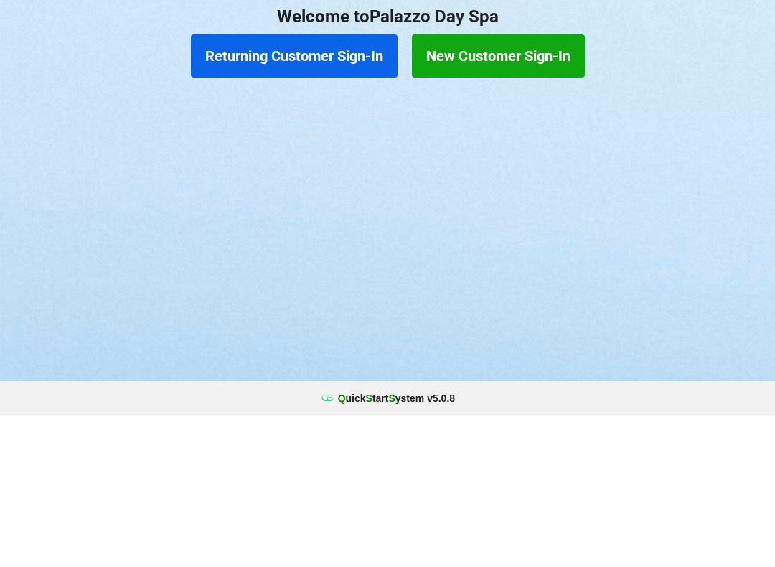
click at [332, 192] on button "Returning Customer Sign-In" at bounding box center [294, 207] width 207 height 43
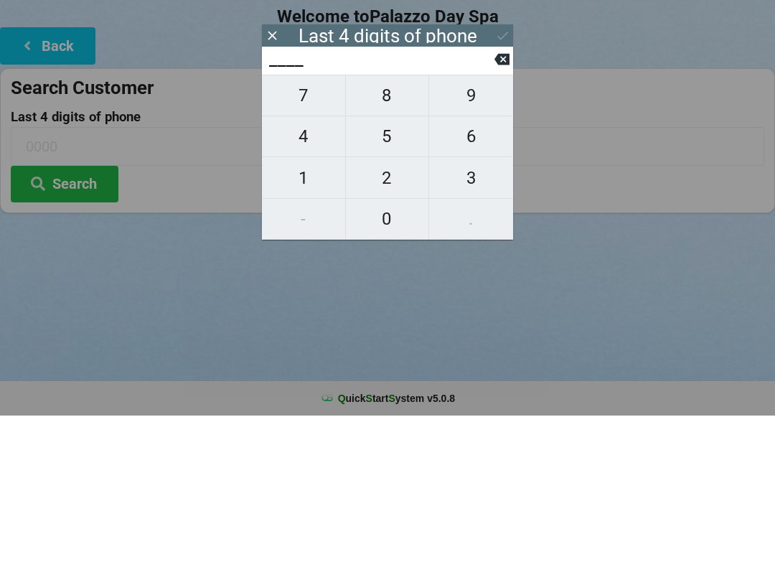
click at [484, 239] on span "9" at bounding box center [471, 247] width 84 height 30
type input "9___"
click at [399, 355] on span "0" at bounding box center [387, 370] width 83 height 30
type input "90__"
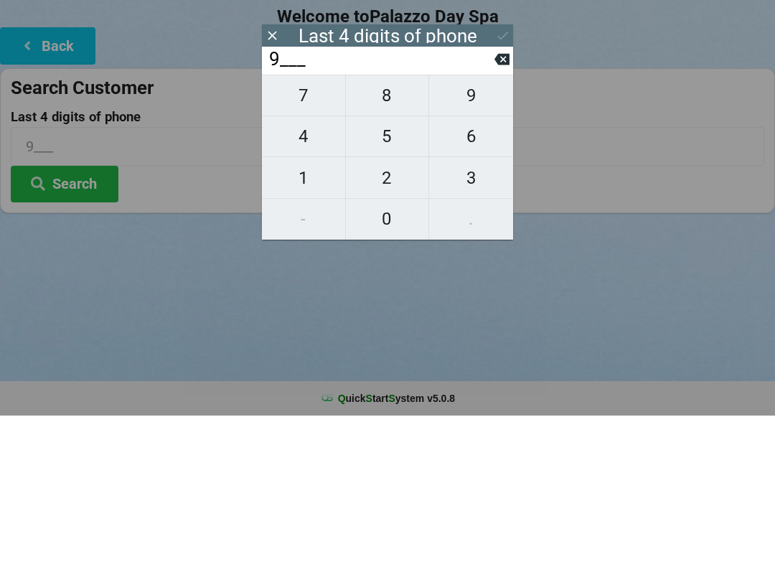
type input "90__"
click at [318, 317] on span "1" at bounding box center [303, 329] width 83 height 30
type input "901_"
click at [468, 240] on span "9" at bounding box center [471, 247] width 84 height 30
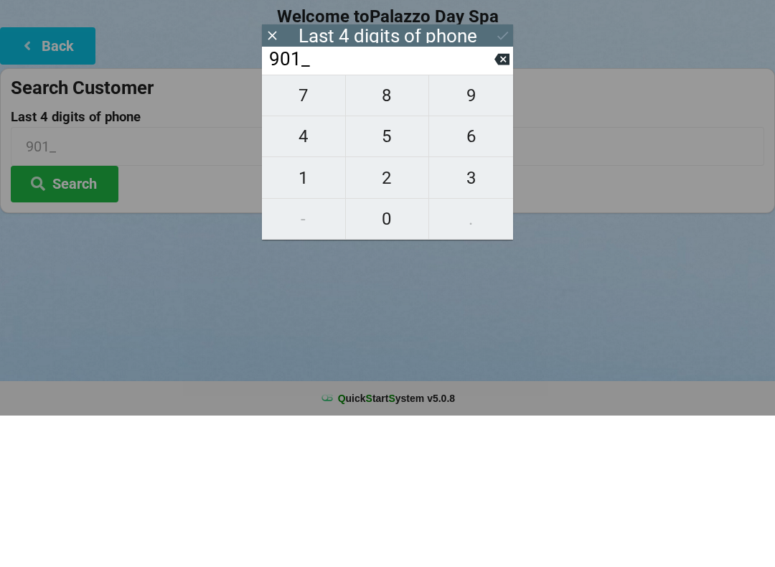
type input "9019"
click at [505, 183] on icon at bounding box center [502, 187] width 11 height 9
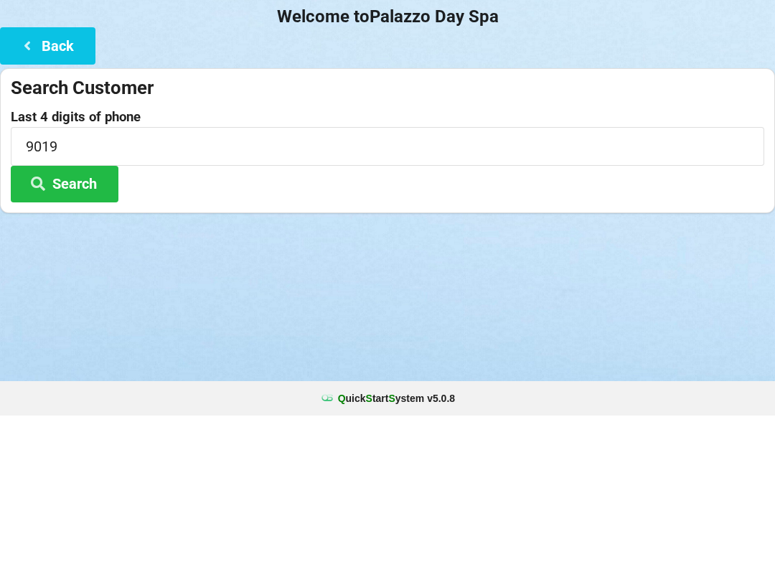
click at [91, 317] on button "Search" at bounding box center [65, 335] width 108 height 37
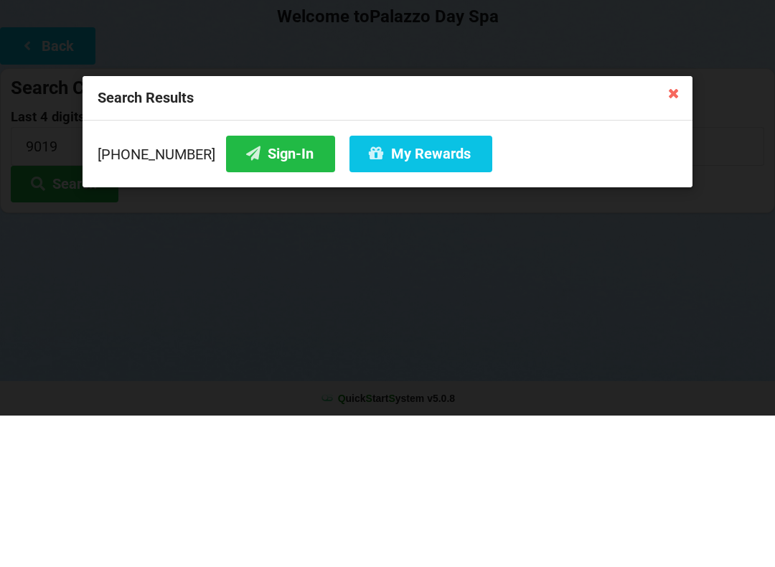
click at [271, 287] on button "Sign-In" at bounding box center [280, 305] width 109 height 37
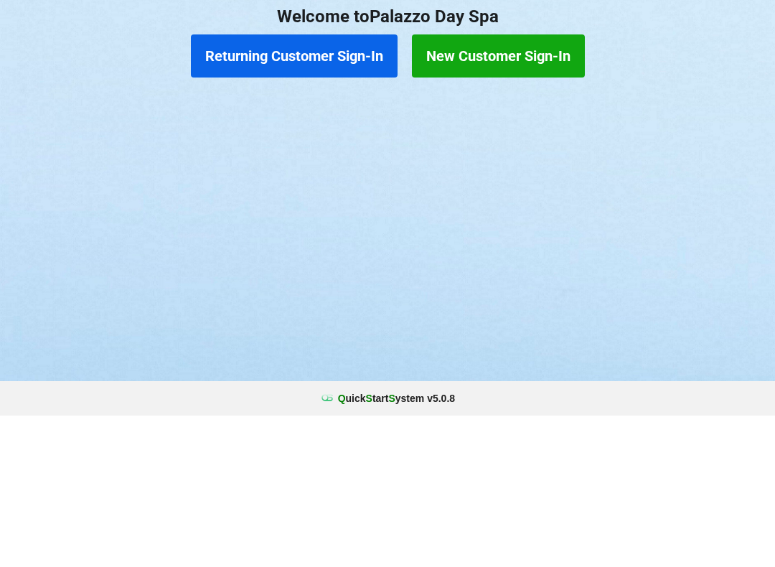
click at [319, 190] on button "Returning Customer Sign-In" at bounding box center [294, 207] width 207 height 43
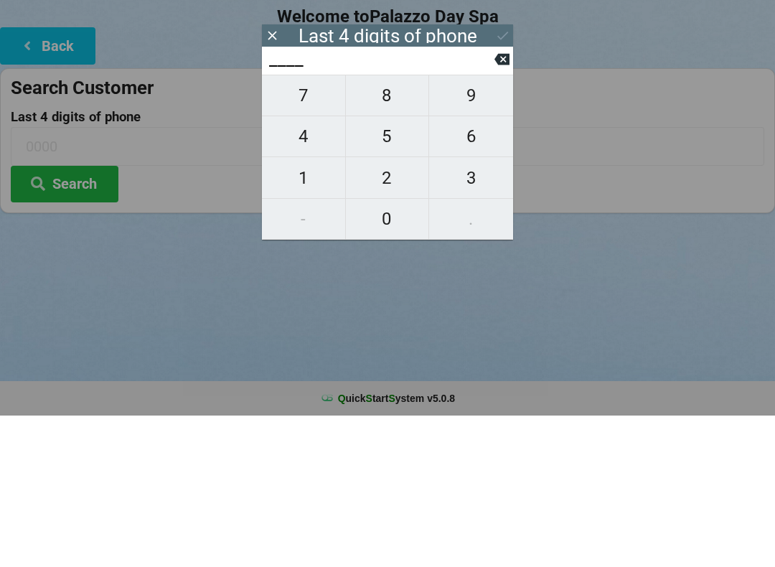
click at [475, 232] on span "9" at bounding box center [471, 247] width 84 height 30
type input "9___"
click at [469, 235] on span "9" at bounding box center [471, 247] width 84 height 30
type input "99__"
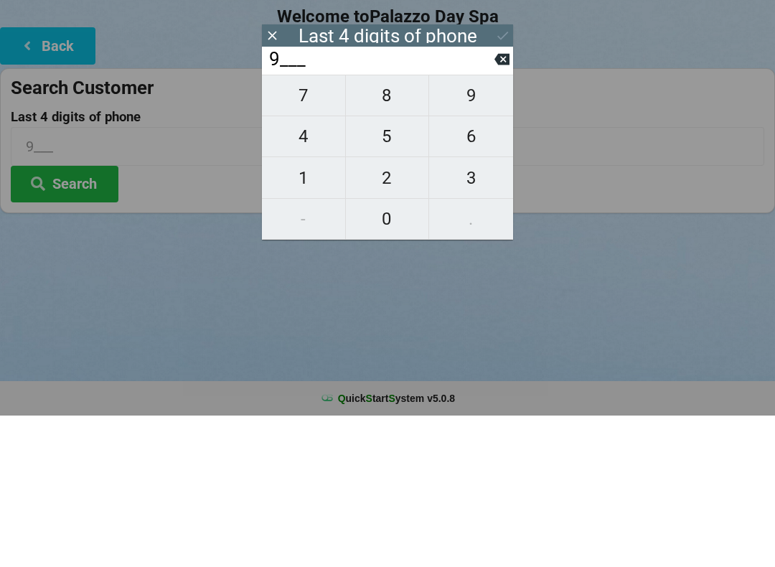
type input "99__"
click at [313, 235] on span "7" at bounding box center [303, 247] width 83 height 30
type input "997_"
click at [385, 232] on span "8" at bounding box center [387, 247] width 83 height 30
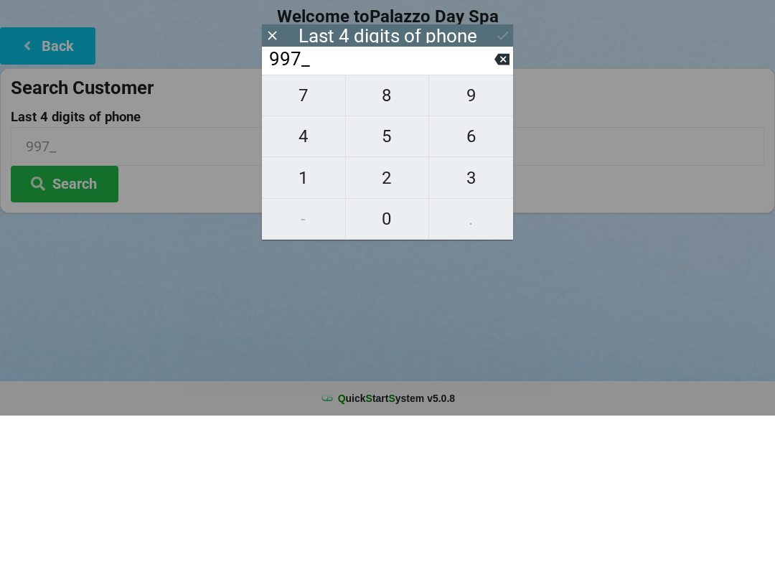
type input "9978"
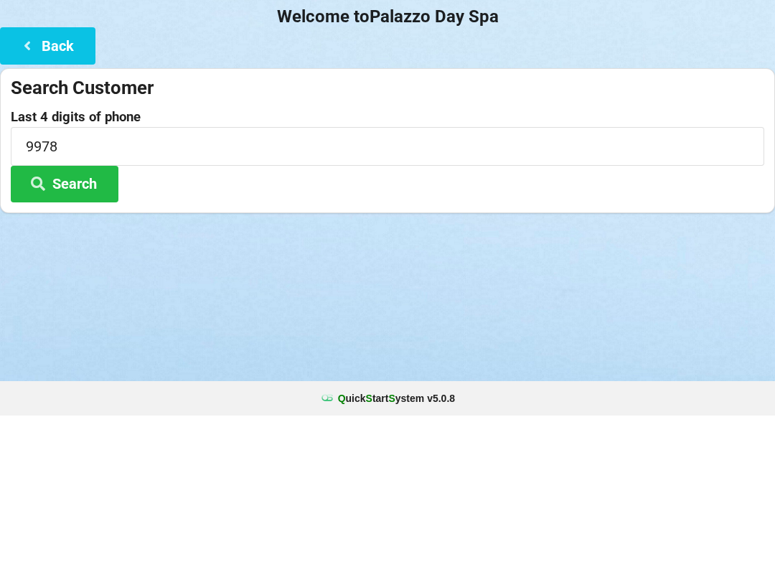
click at [536, 417] on div "Logout Logout Sign-In Welcome to Palazzo Day Spa Back Search Customer Last 4 di…" at bounding box center [387, 283] width 775 height 567
click at [85, 317] on button "Search" at bounding box center [65, 335] width 108 height 37
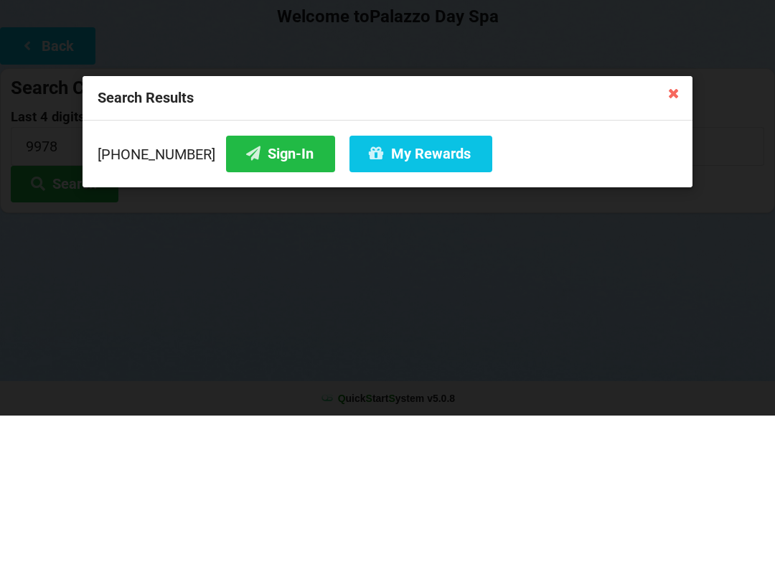
click at [265, 288] on button "Sign-In" at bounding box center [280, 305] width 109 height 37
